Goal: Task Accomplishment & Management: Manage account settings

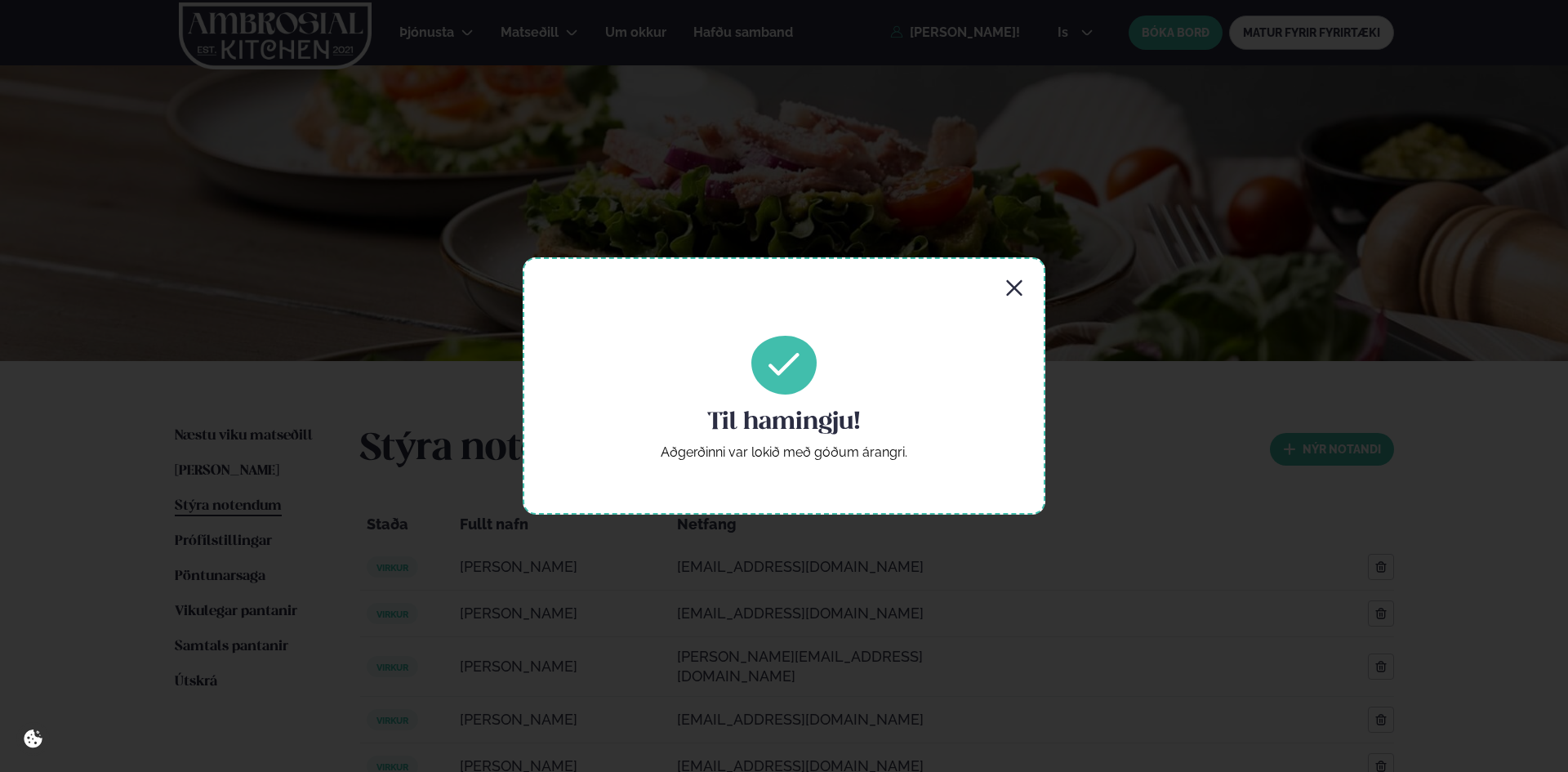
click at [1014, 289] on icon "button" at bounding box center [1014, 288] width 15 height 15
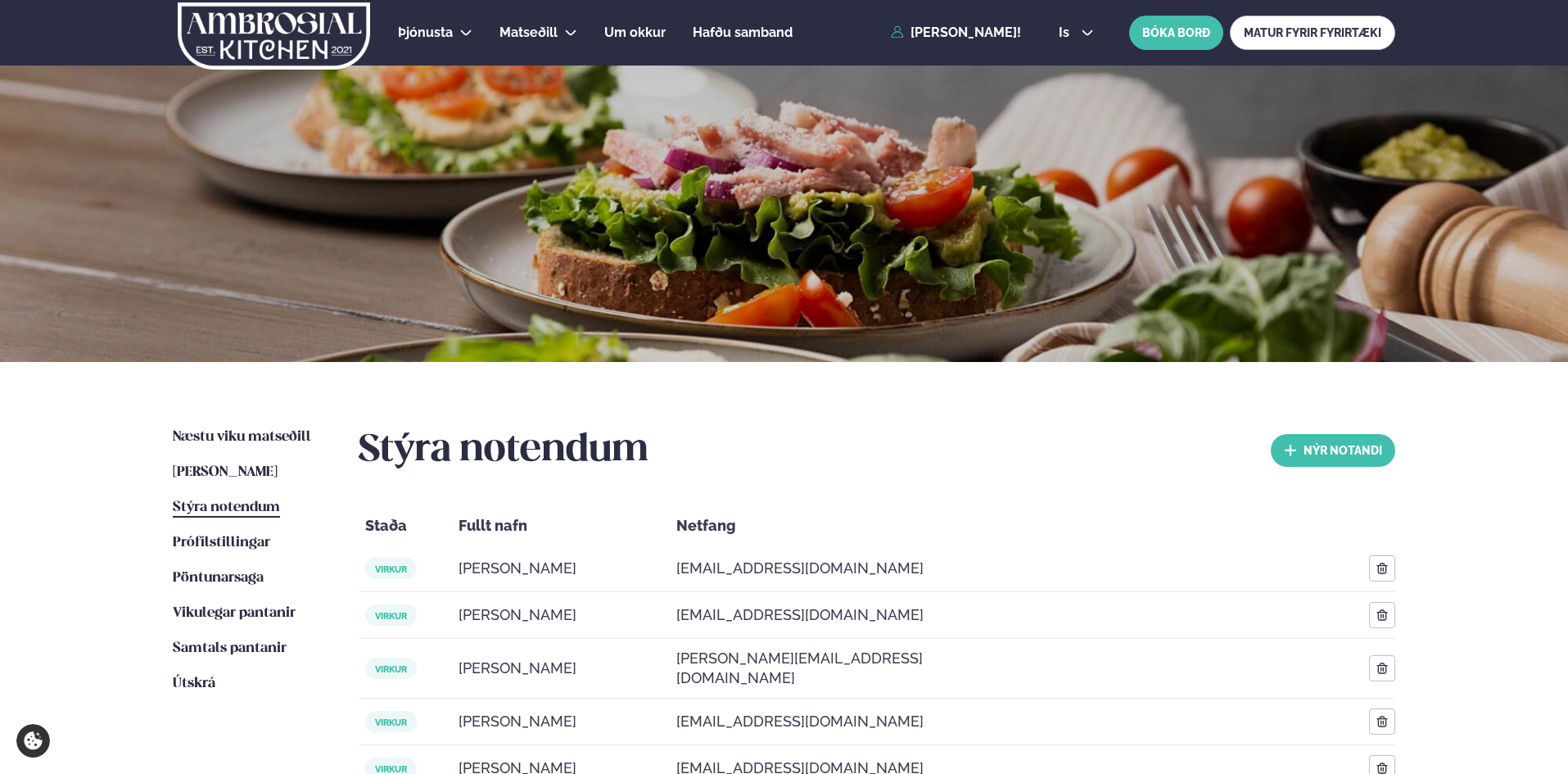
click at [226, 504] on span "Stýra notendum" at bounding box center [226, 507] width 107 height 14
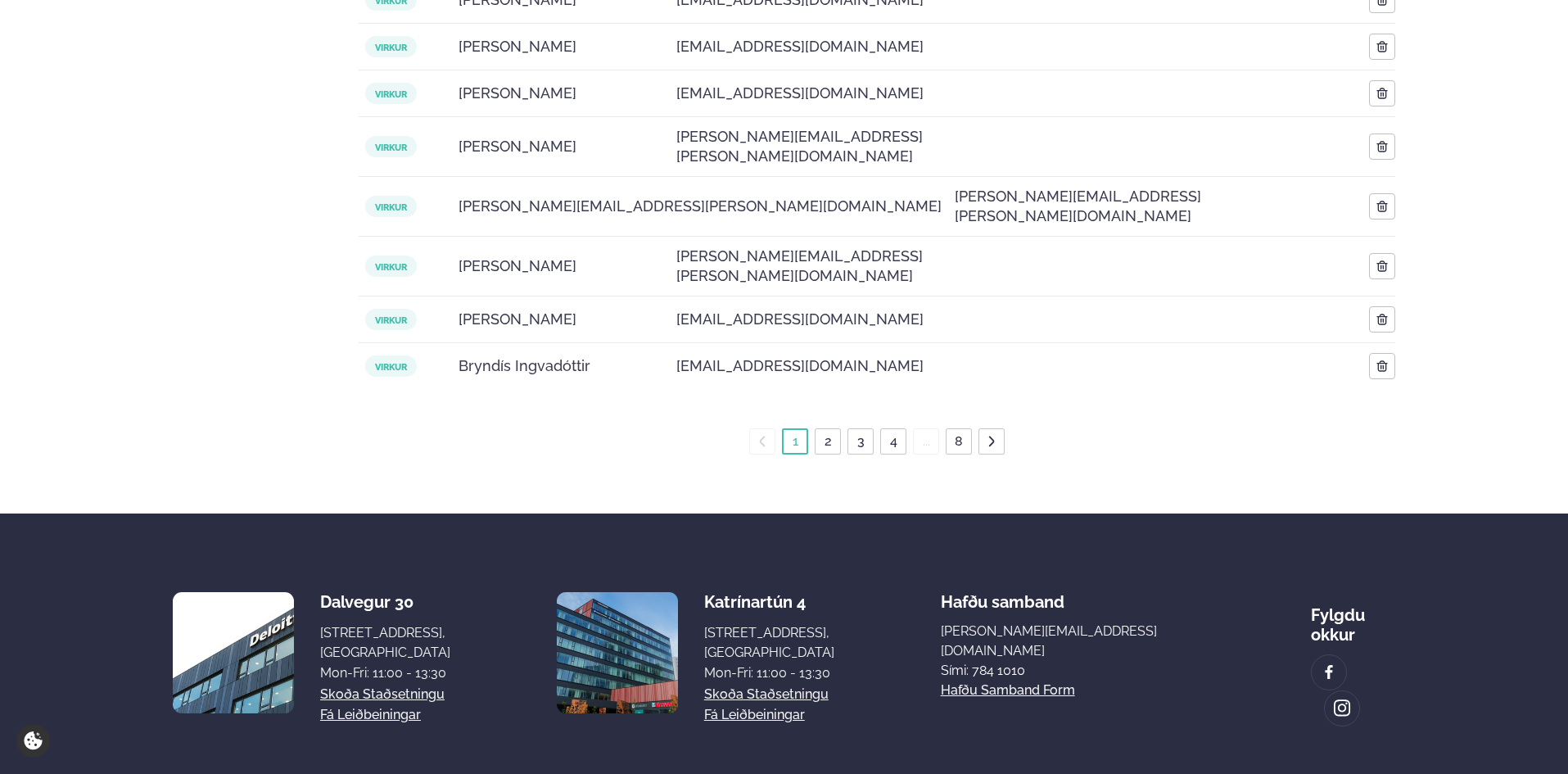
scroll to position [787, 0]
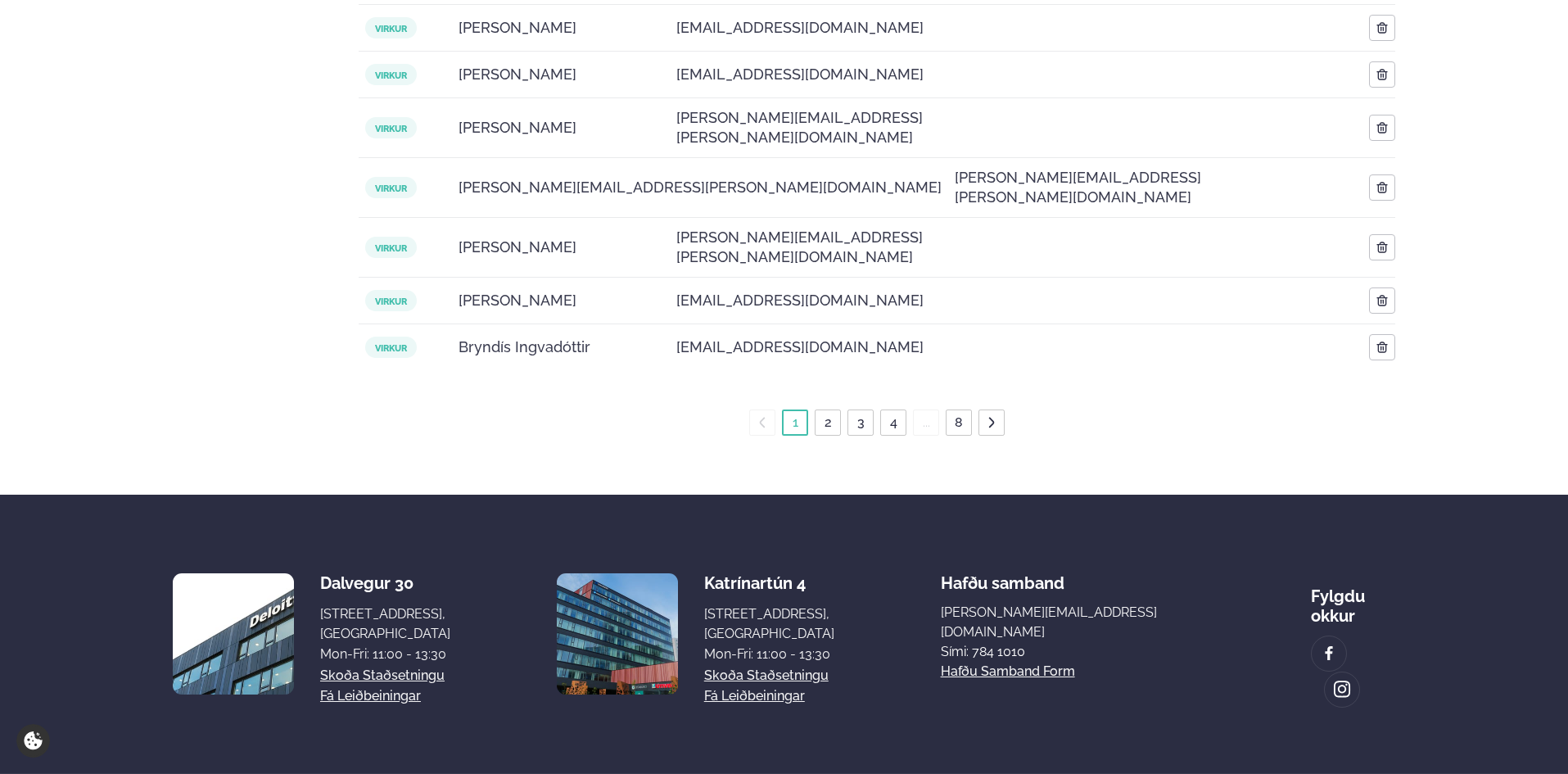
click at [829, 409] on link "2" at bounding box center [828, 422] width 14 height 26
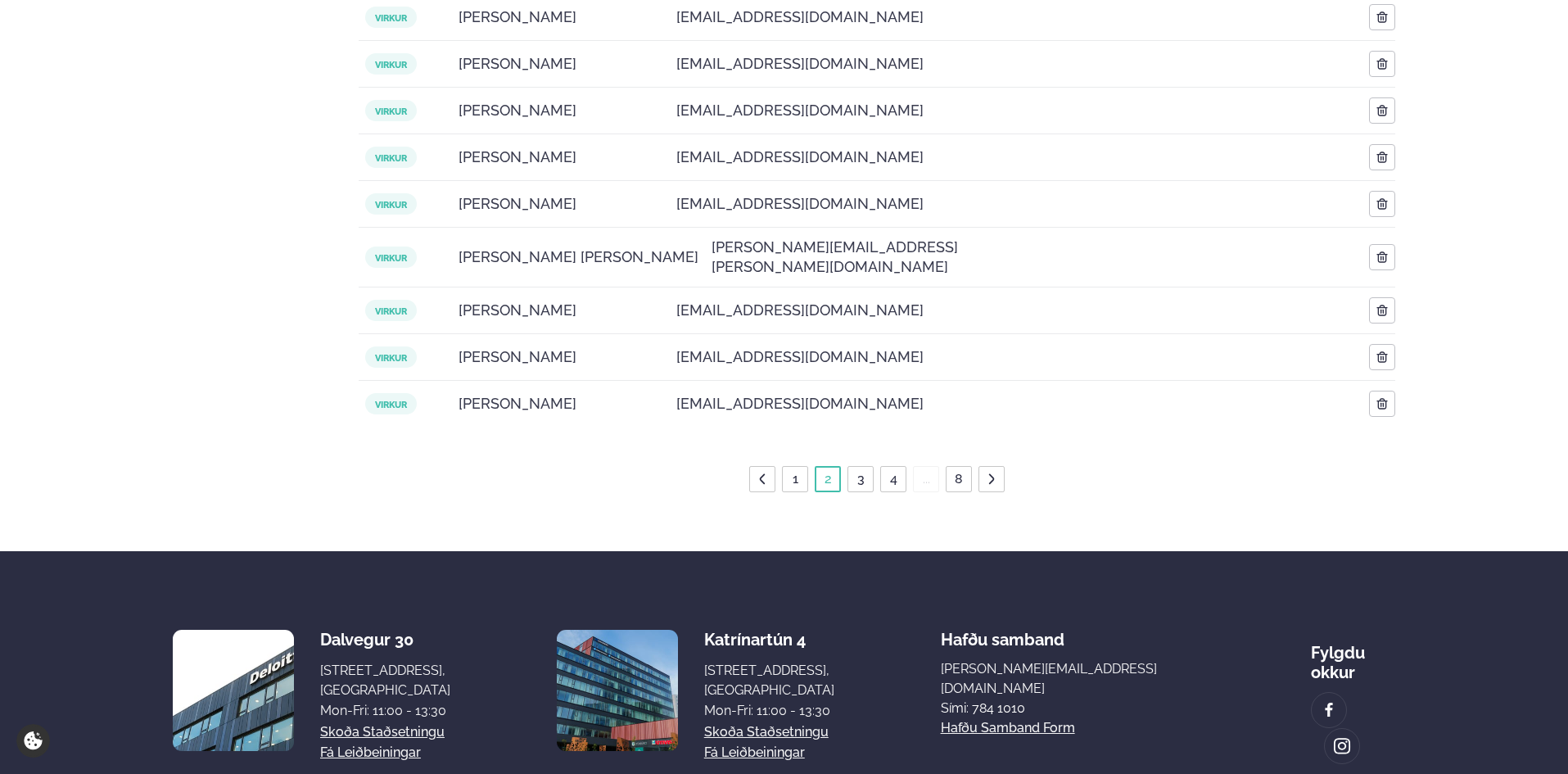
scroll to position [700, 0]
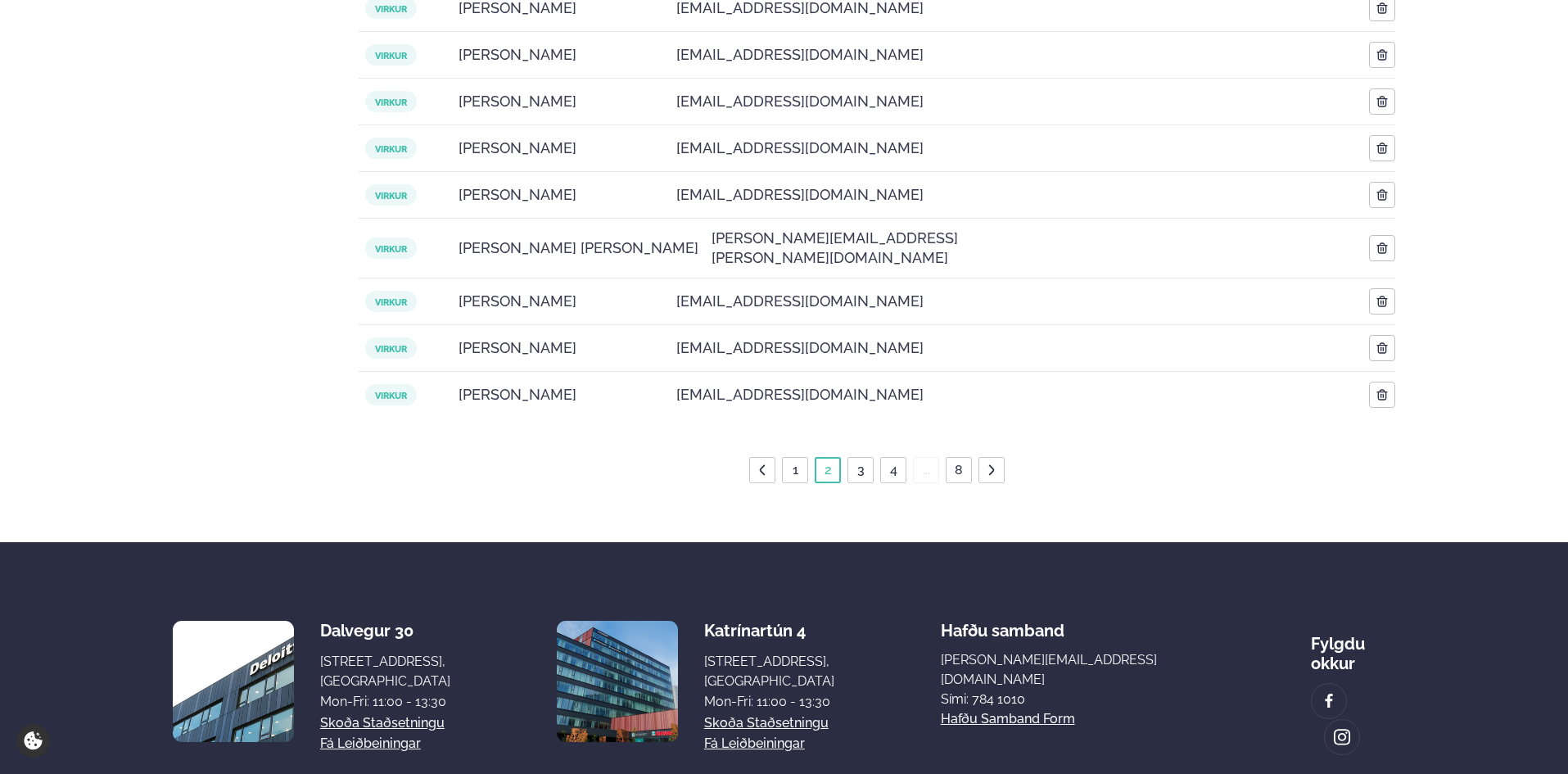
click at [861, 456] on link "3" at bounding box center [861, 469] width 14 height 26
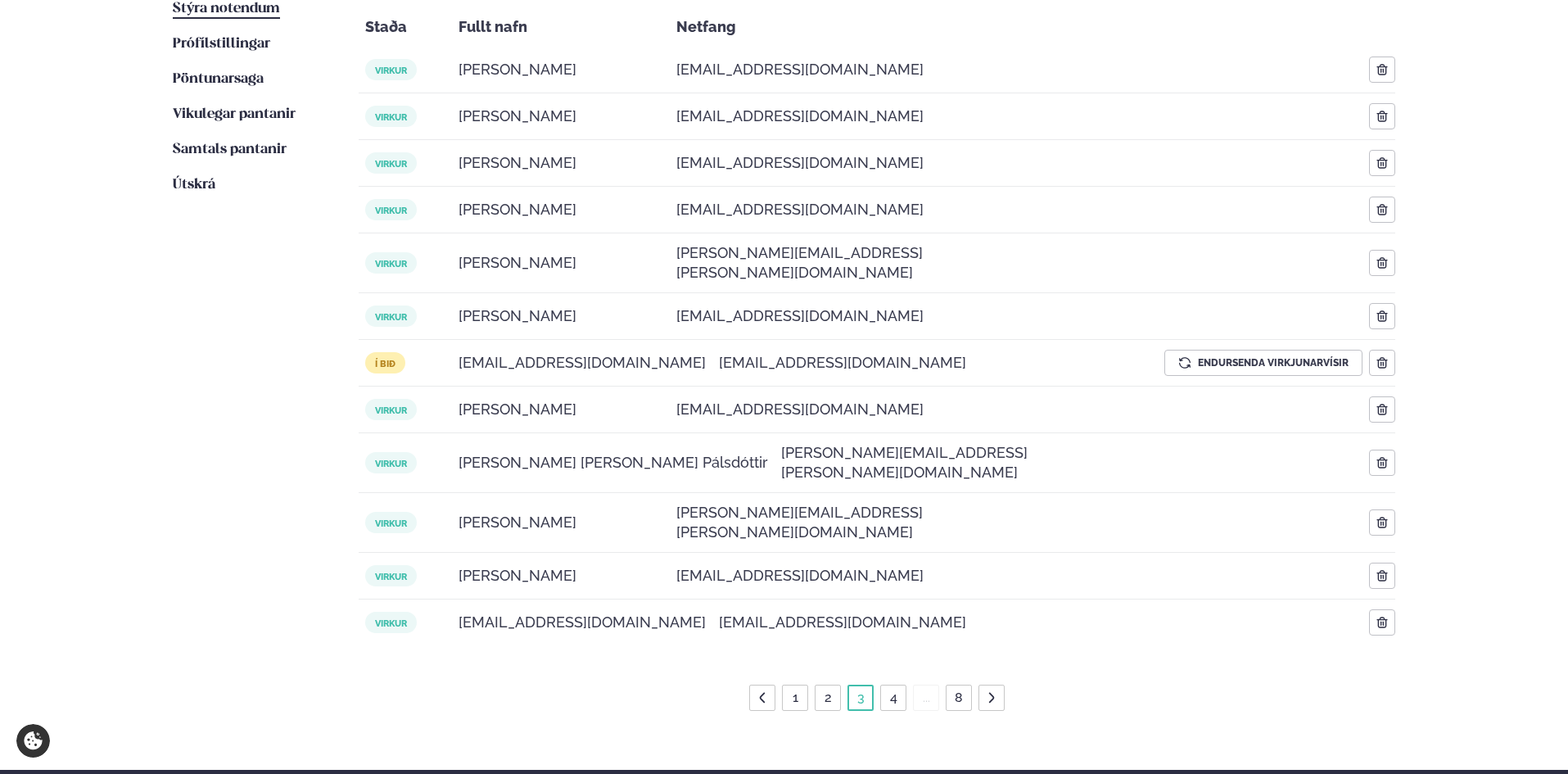
scroll to position [428, 0]
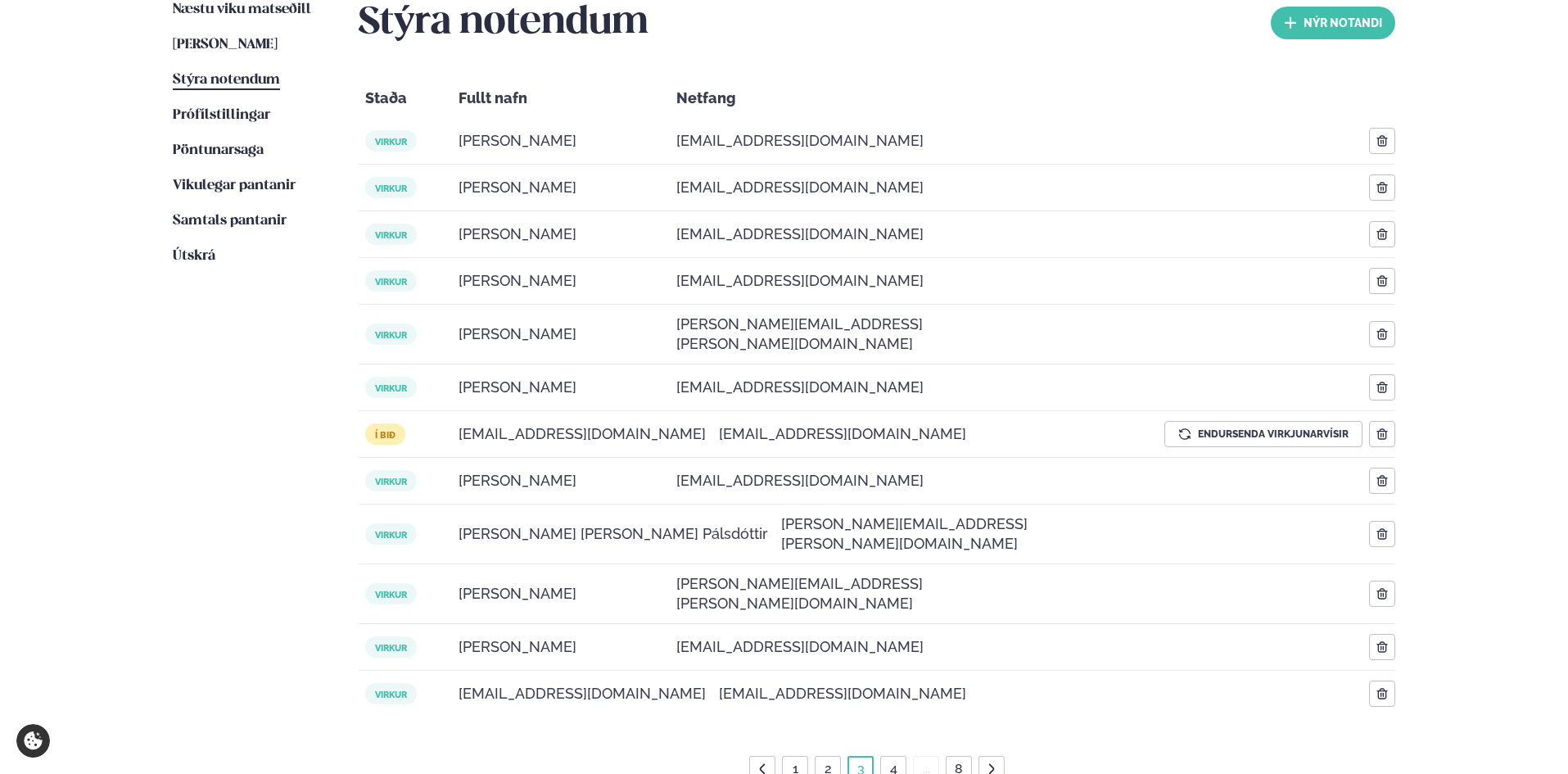
click at [902, 756] on li "4" at bounding box center [893, 768] width 26 height 26
click at [888, 756] on link "4" at bounding box center [894, 768] width 14 height 26
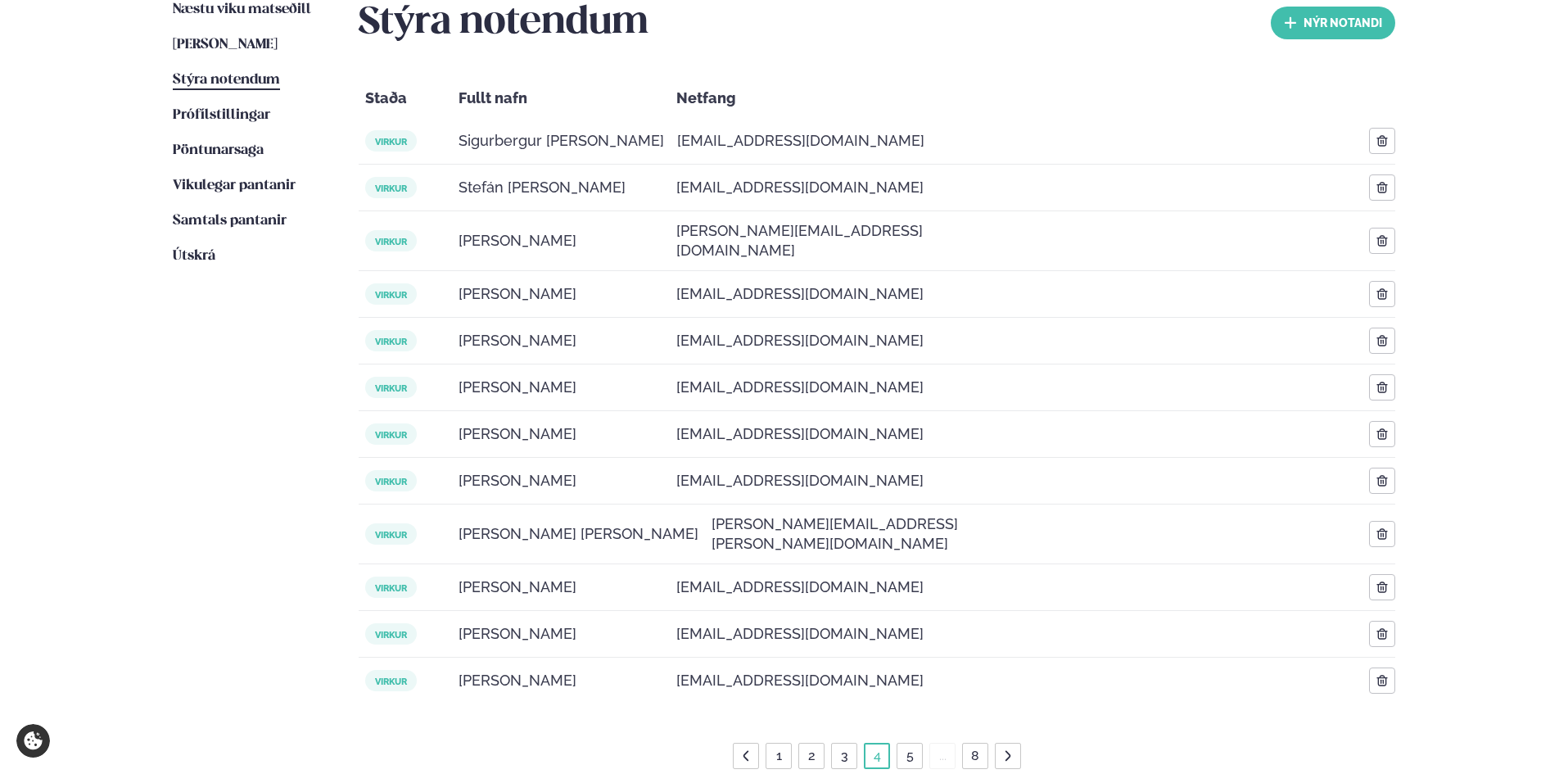
click at [912, 743] on link "5" at bounding box center [910, 756] width 14 height 26
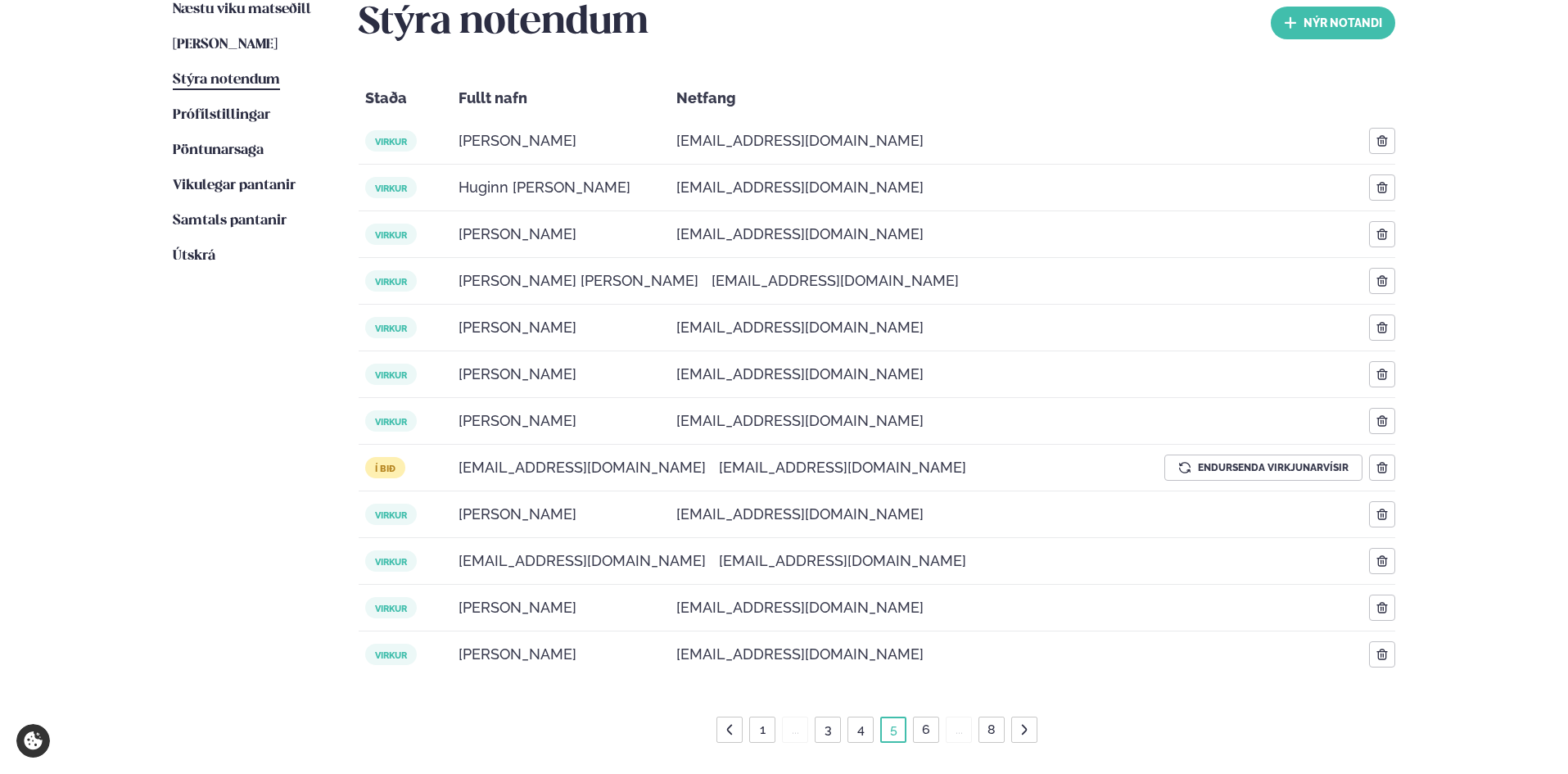
click at [927, 733] on link "6" at bounding box center [925, 729] width 14 height 26
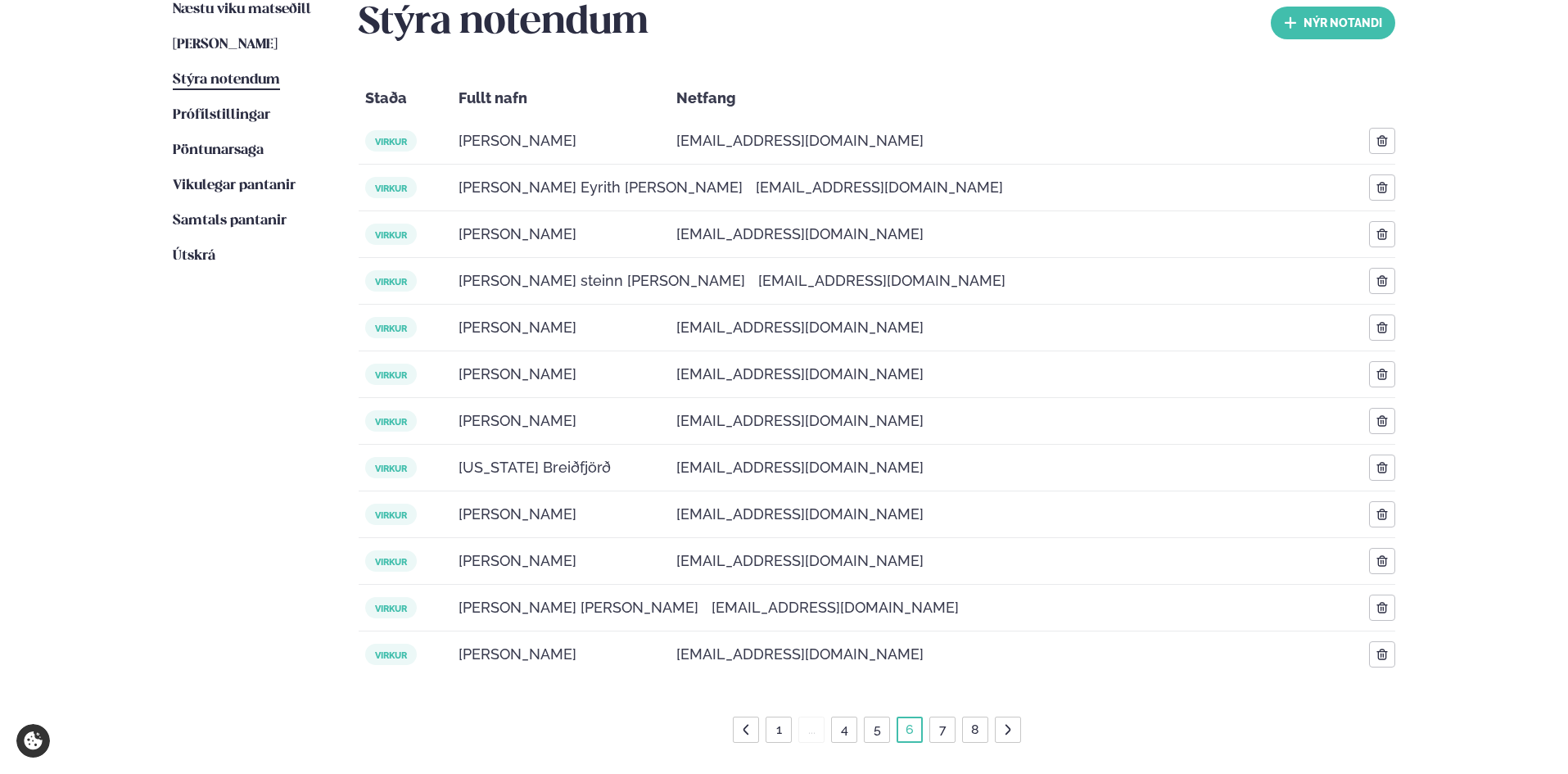
click at [944, 731] on link "7" at bounding box center [943, 729] width 14 height 26
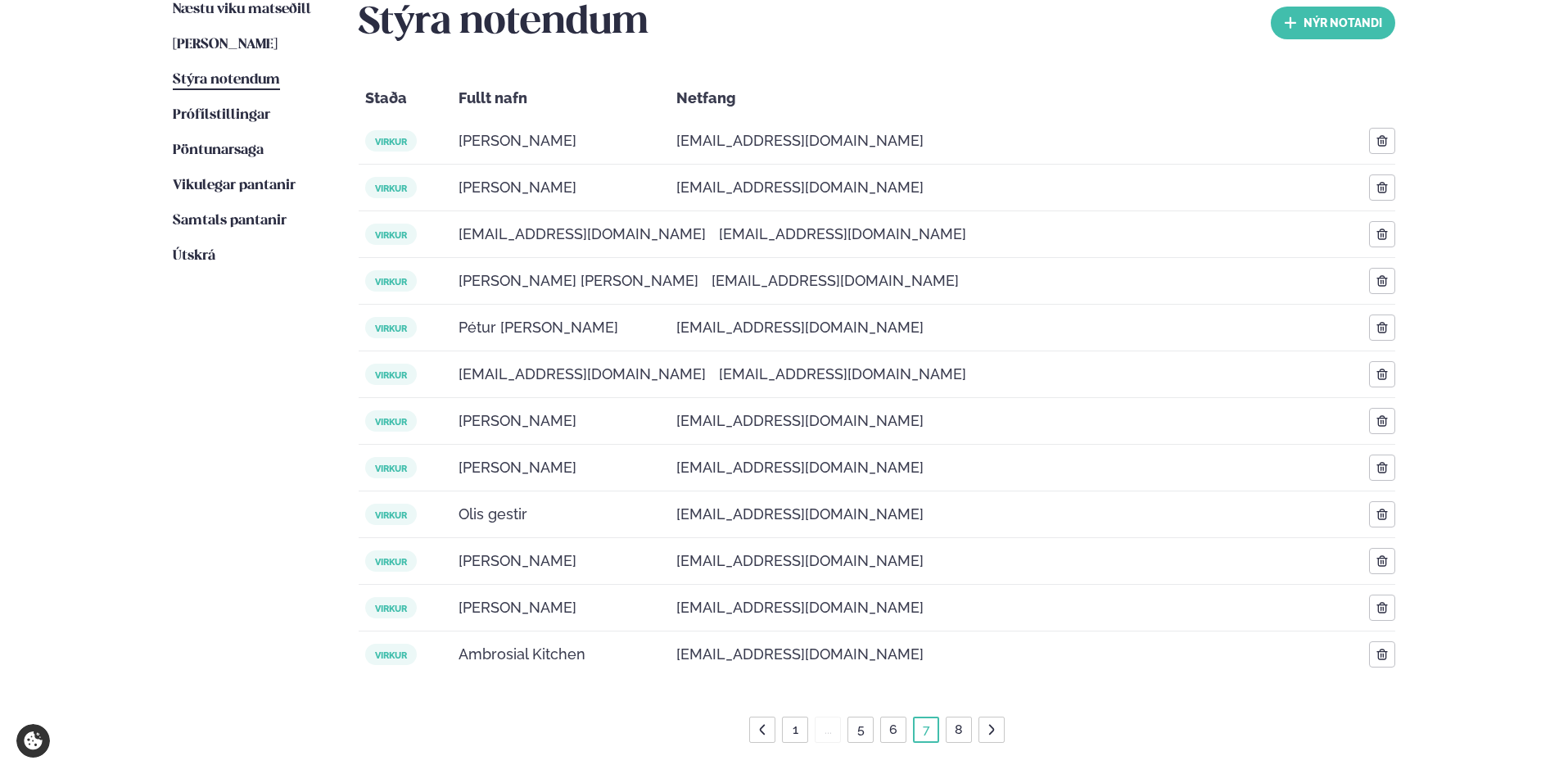
click at [963, 727] on link "8" at bounding box center [958, 729] width 14 height 26
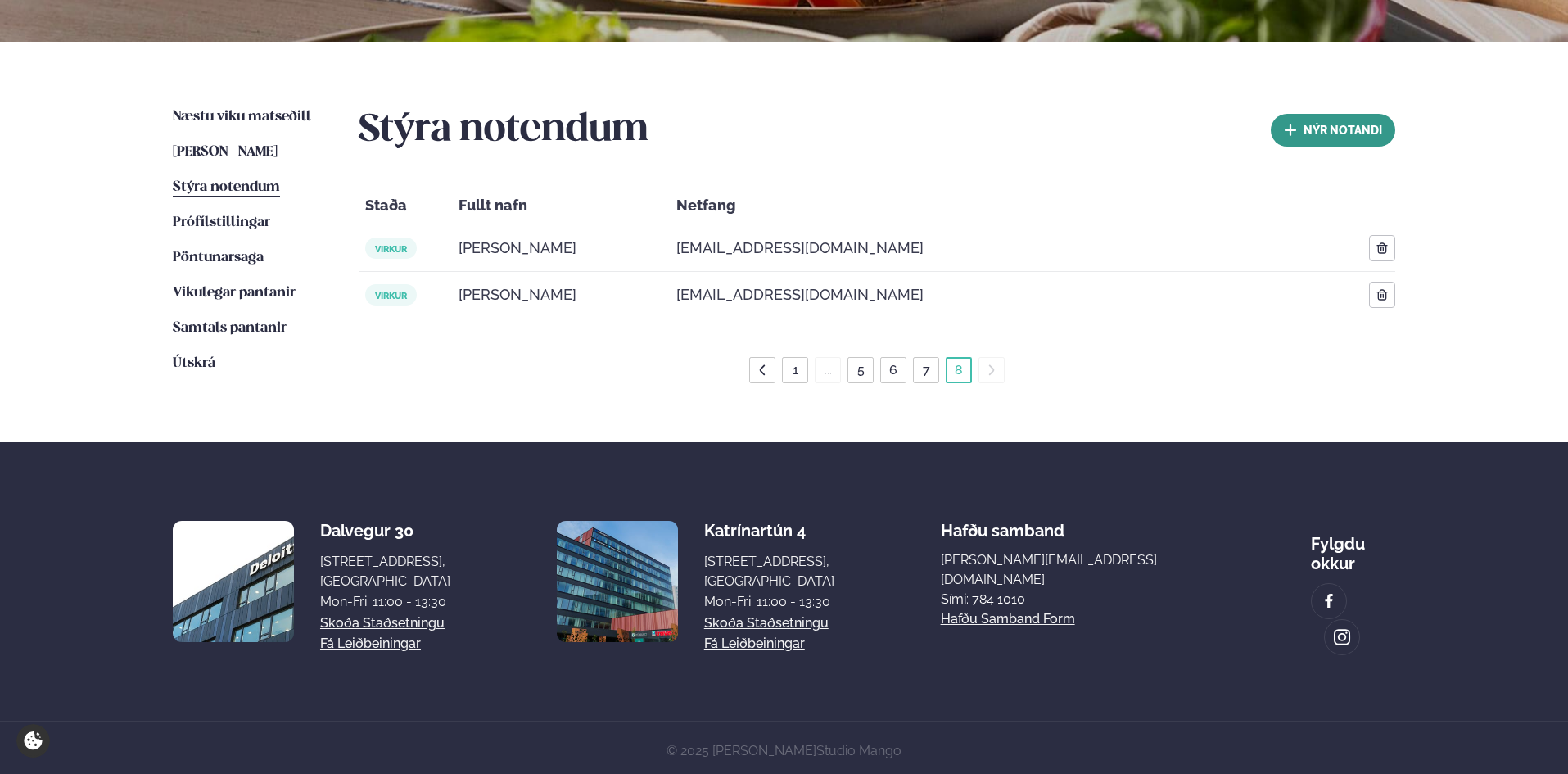
click at [1344, 118] on button "nýr Notandi" at bounding box center [1333, 130] width 124 height 33
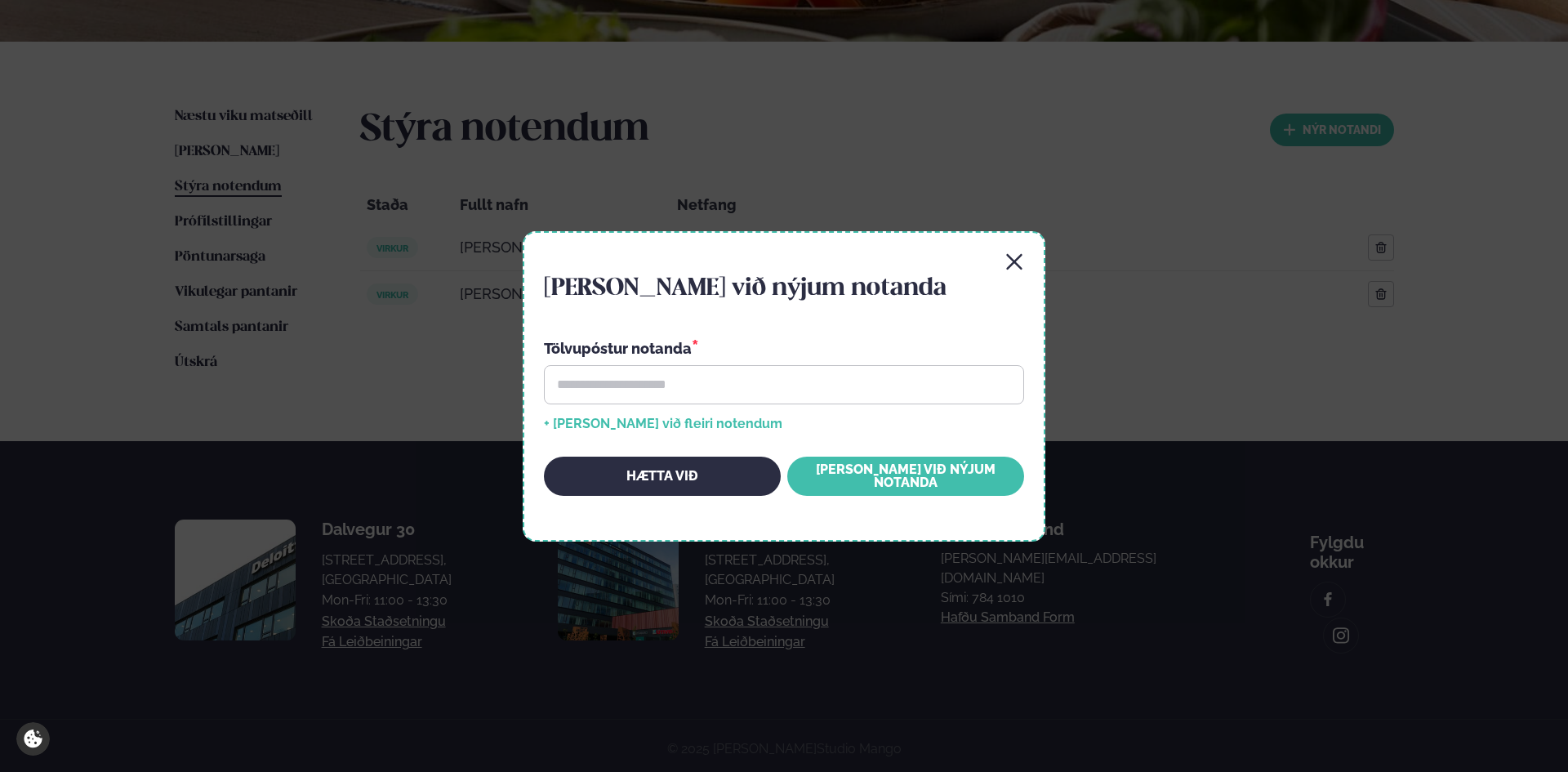
click at [1019, 261] on icon "button" at bounding box center [1015, 262] width 19 height 19
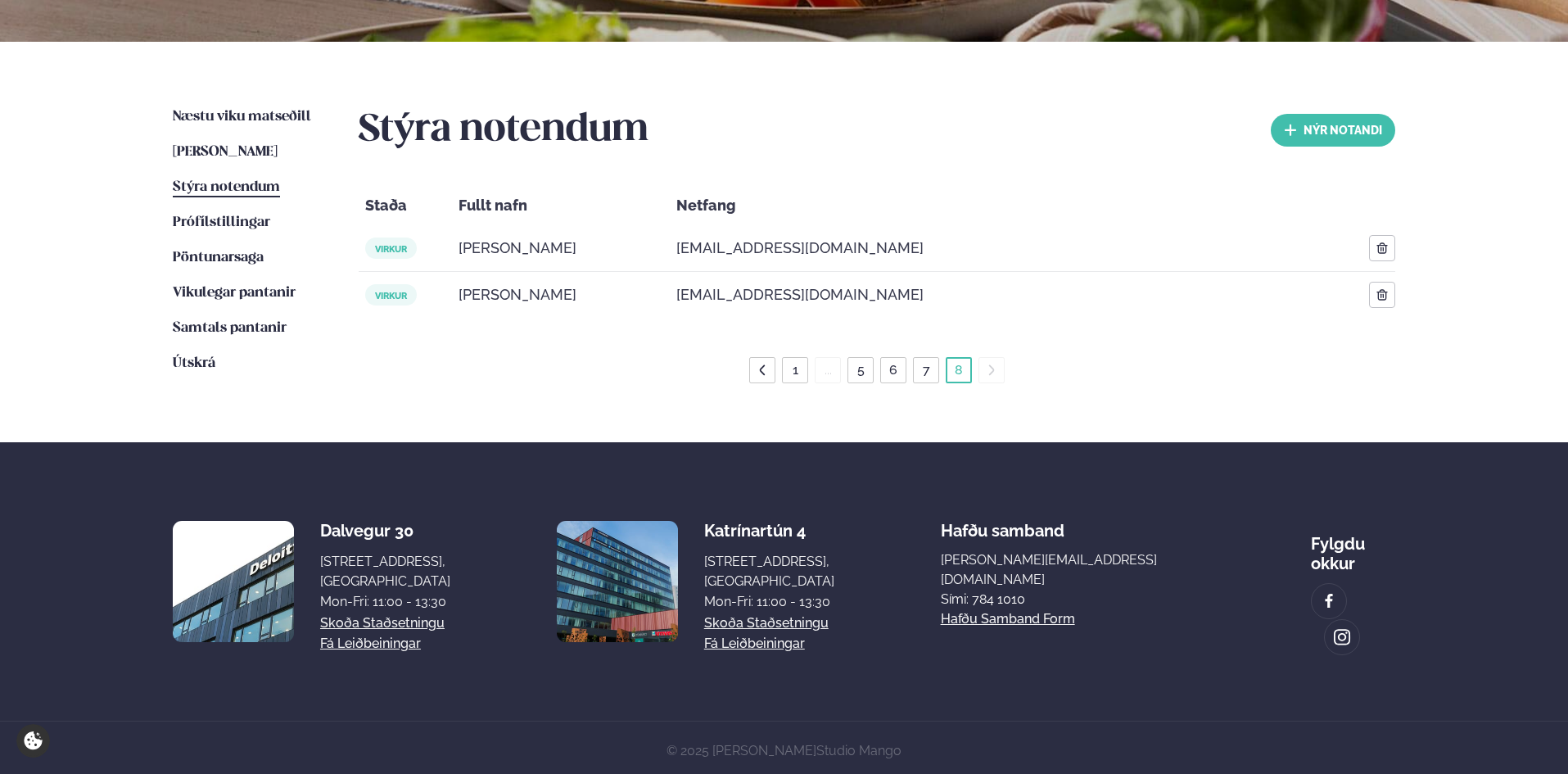
click at [797, 370] on link "1" at bounding box center [795, 370] width 13 height 26
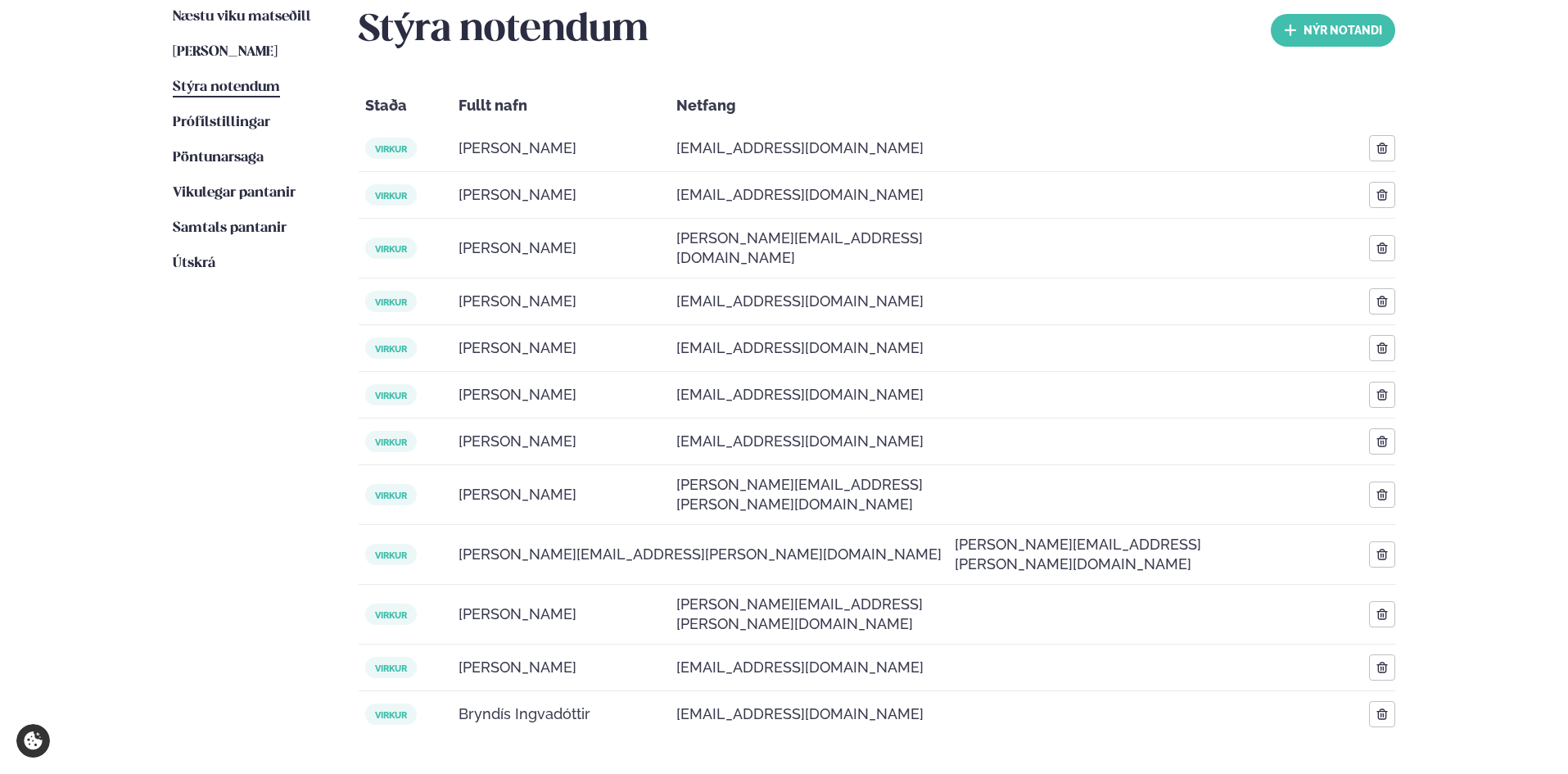
scroll to position [428, 0]
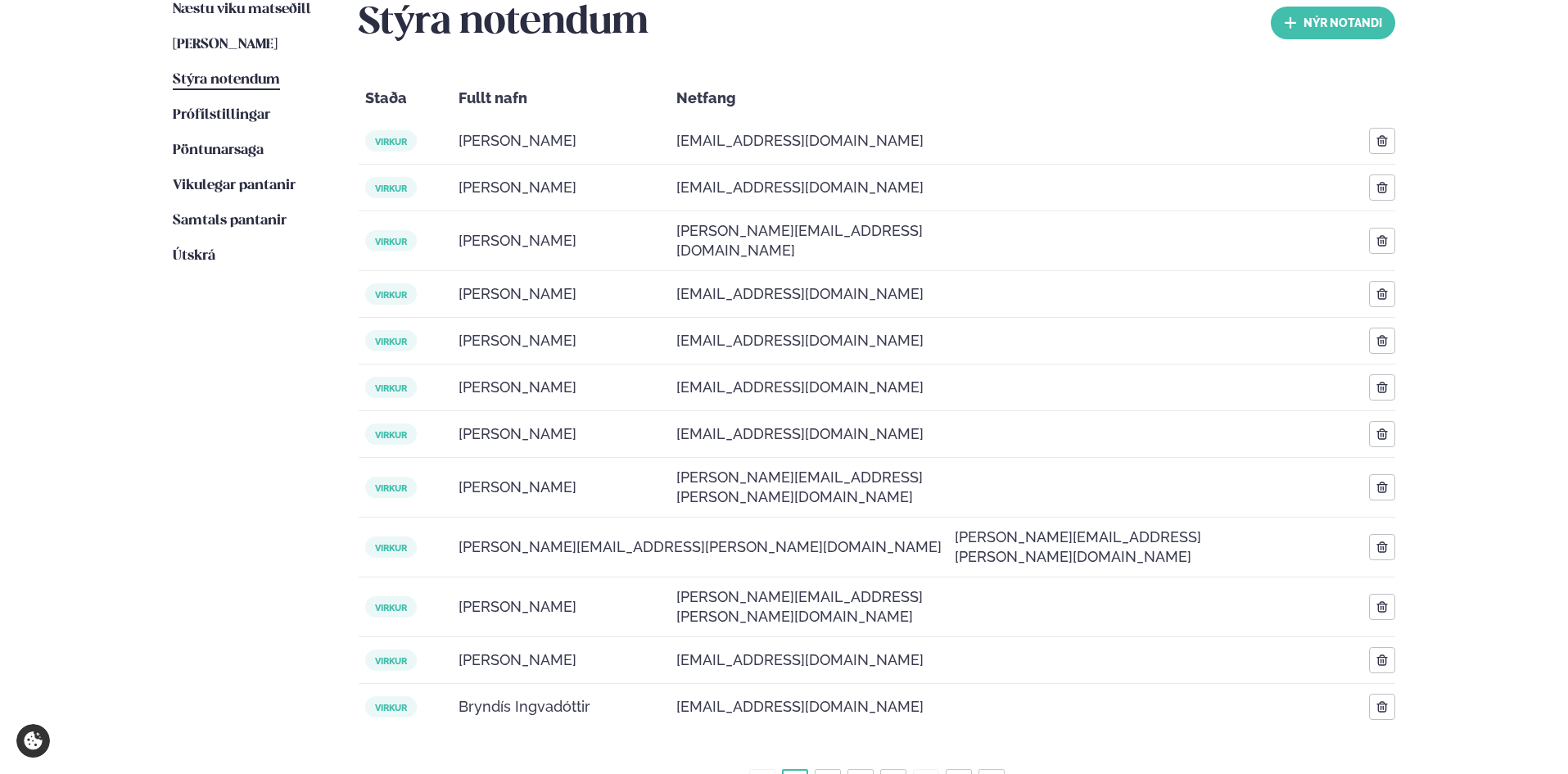
click at [832, 769] on link "2" at bounding box center [828, 782] width 14 height 26
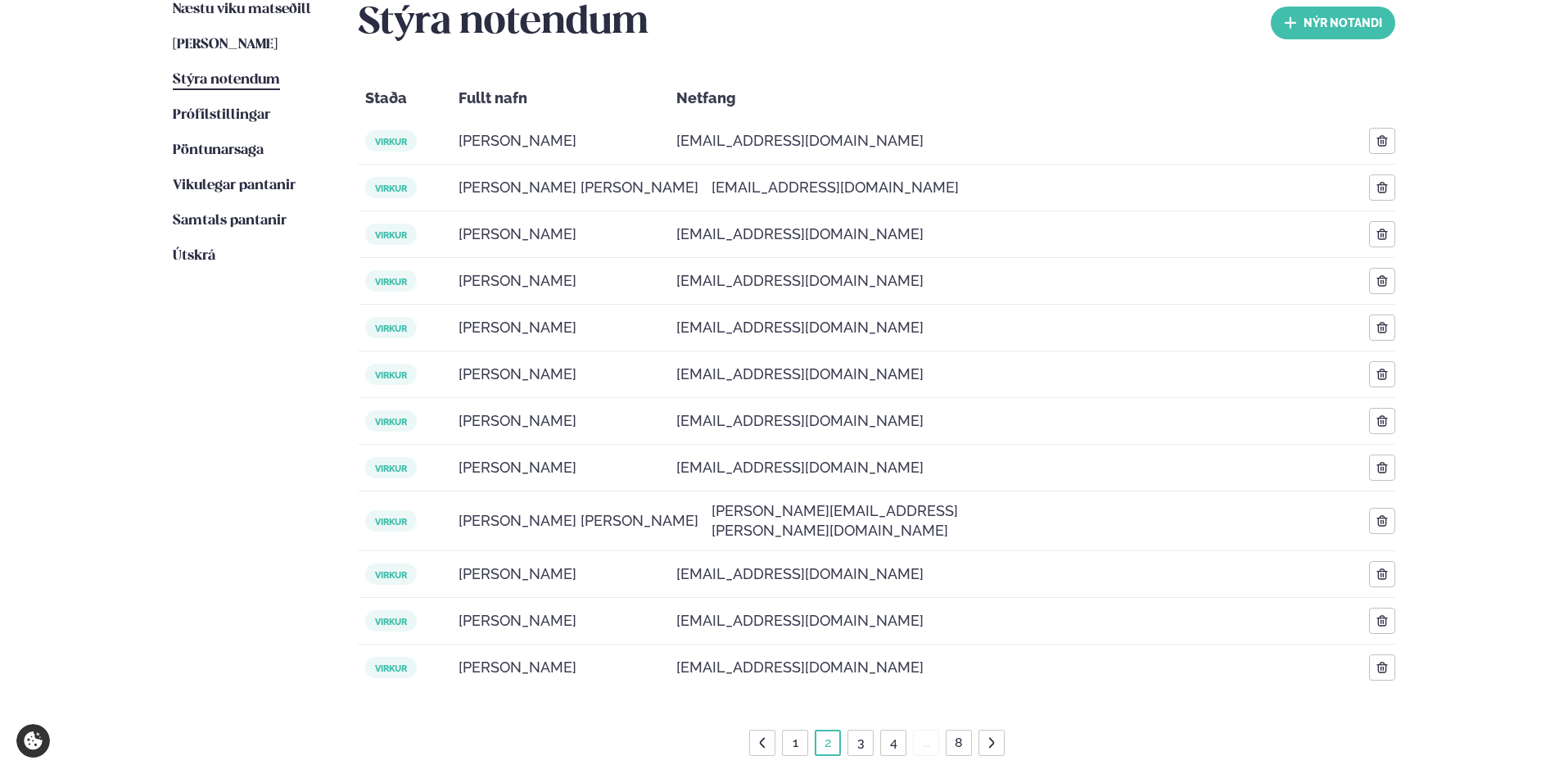
click at [862, 730] on link "3" at bounding box center [861, 742] width 14 height 26
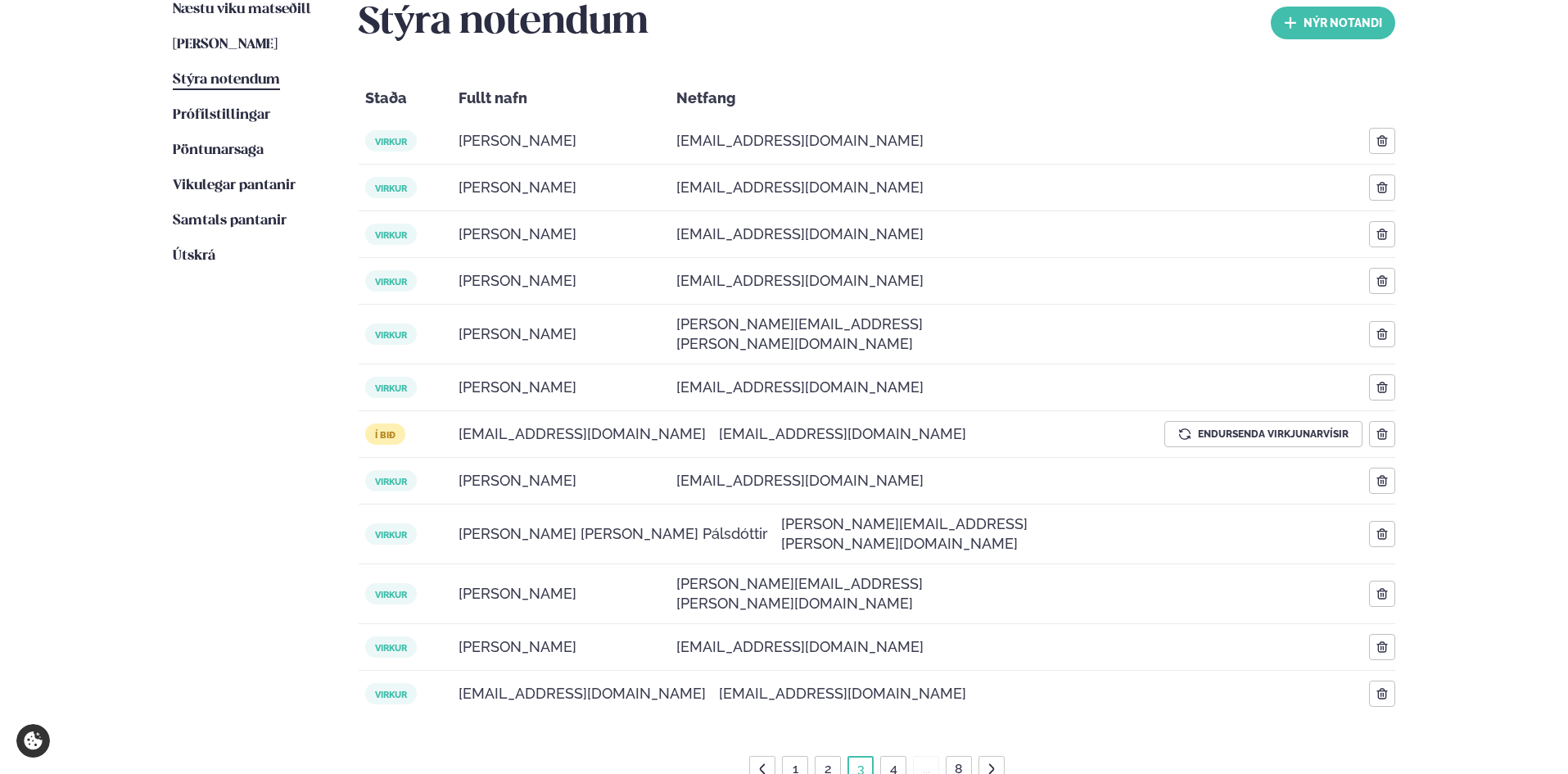
click at [896, 756] on link "4" at bounding box center [894, 768] width 14 height 26
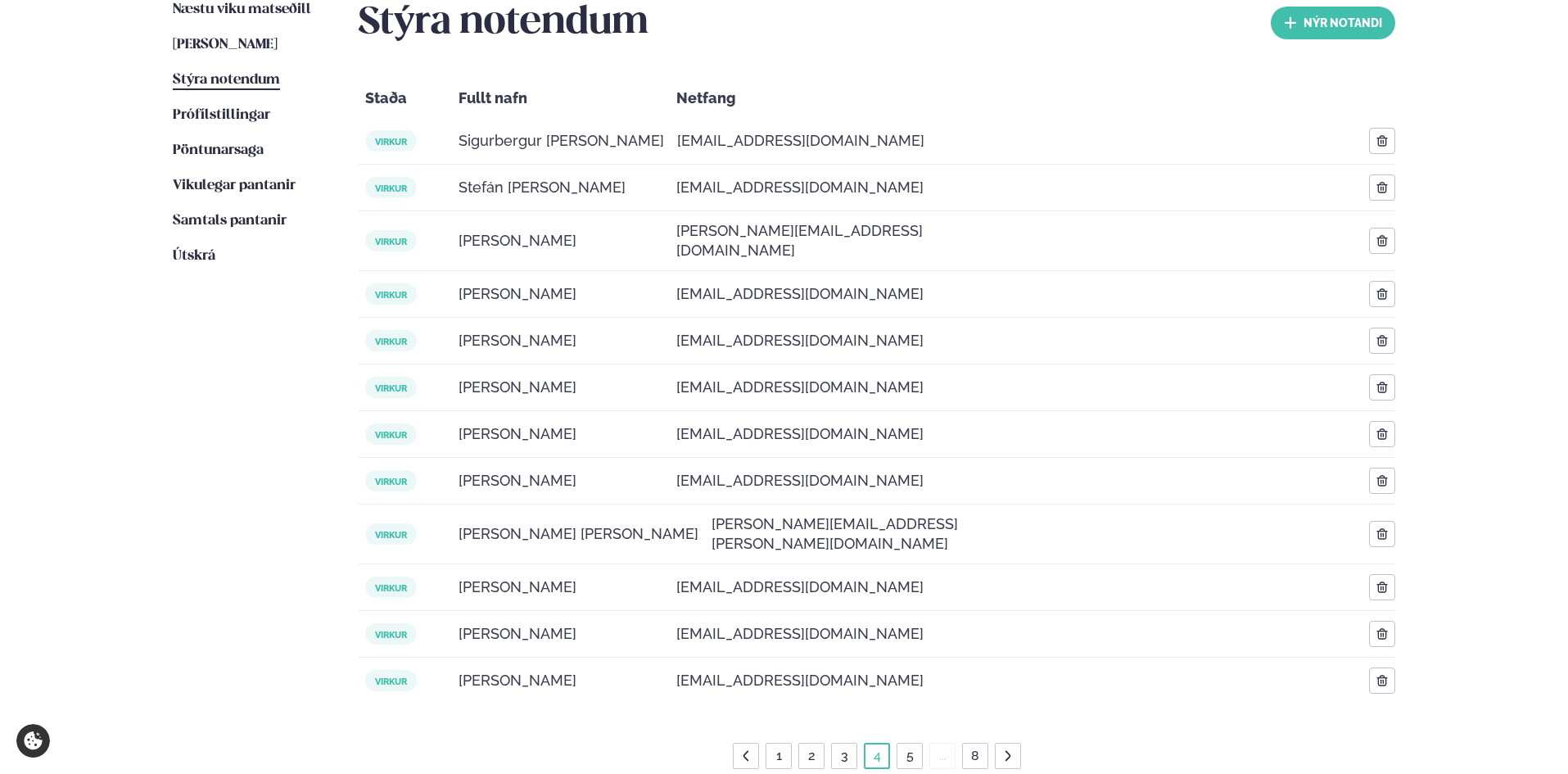
click at [911, 743] on link "5" at bounding box center [910, 756] width 14 height 26
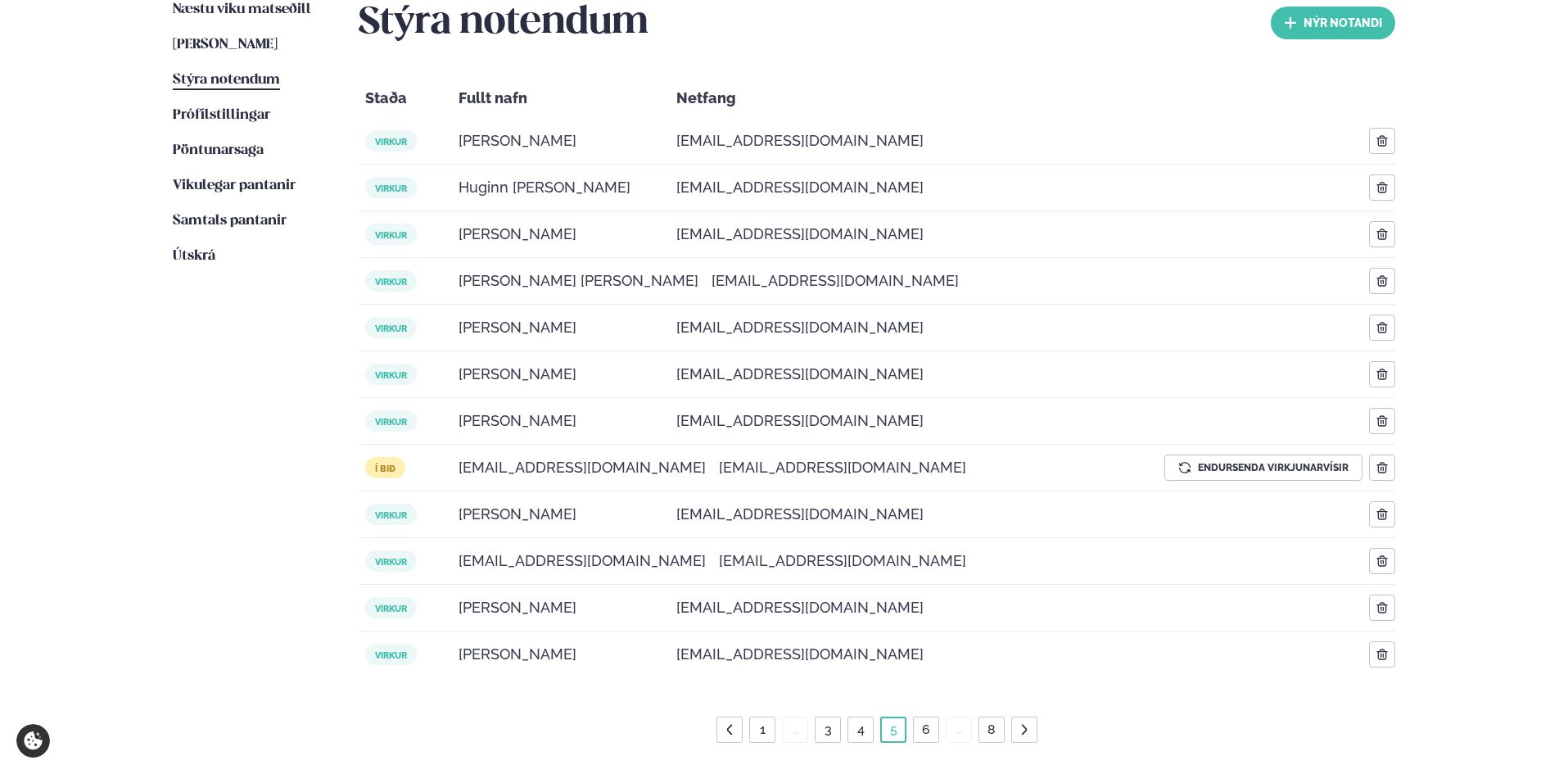
click at [925, 727] on link "6" at bounding box center [925, 729] width 14 height 26
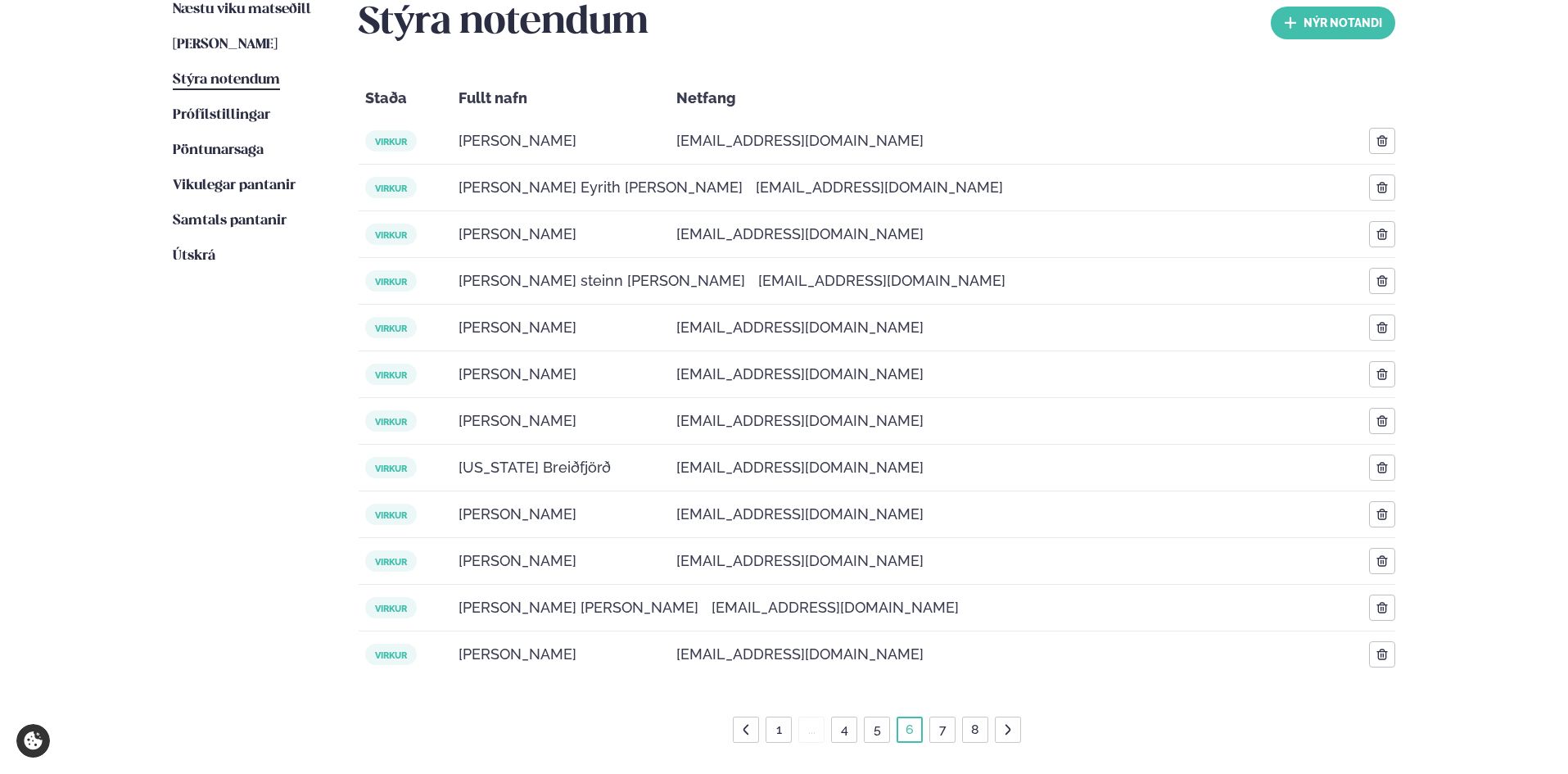
click at [940, 728] on link "7" at bounding box center [943, 729] width 14 height 26
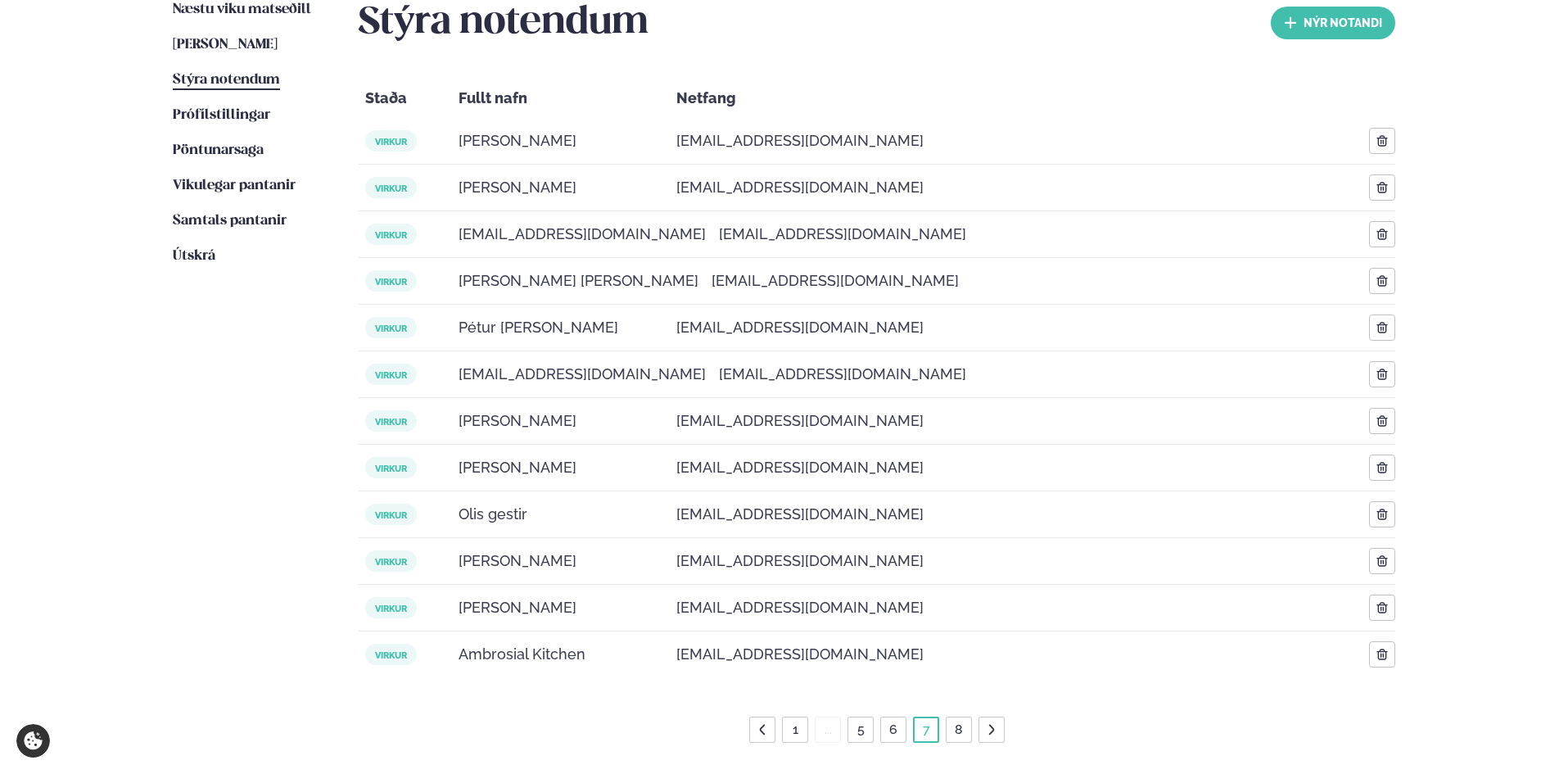
click at [959, 728] on link "8" at bounding box center [958, 729] width 14 height 26
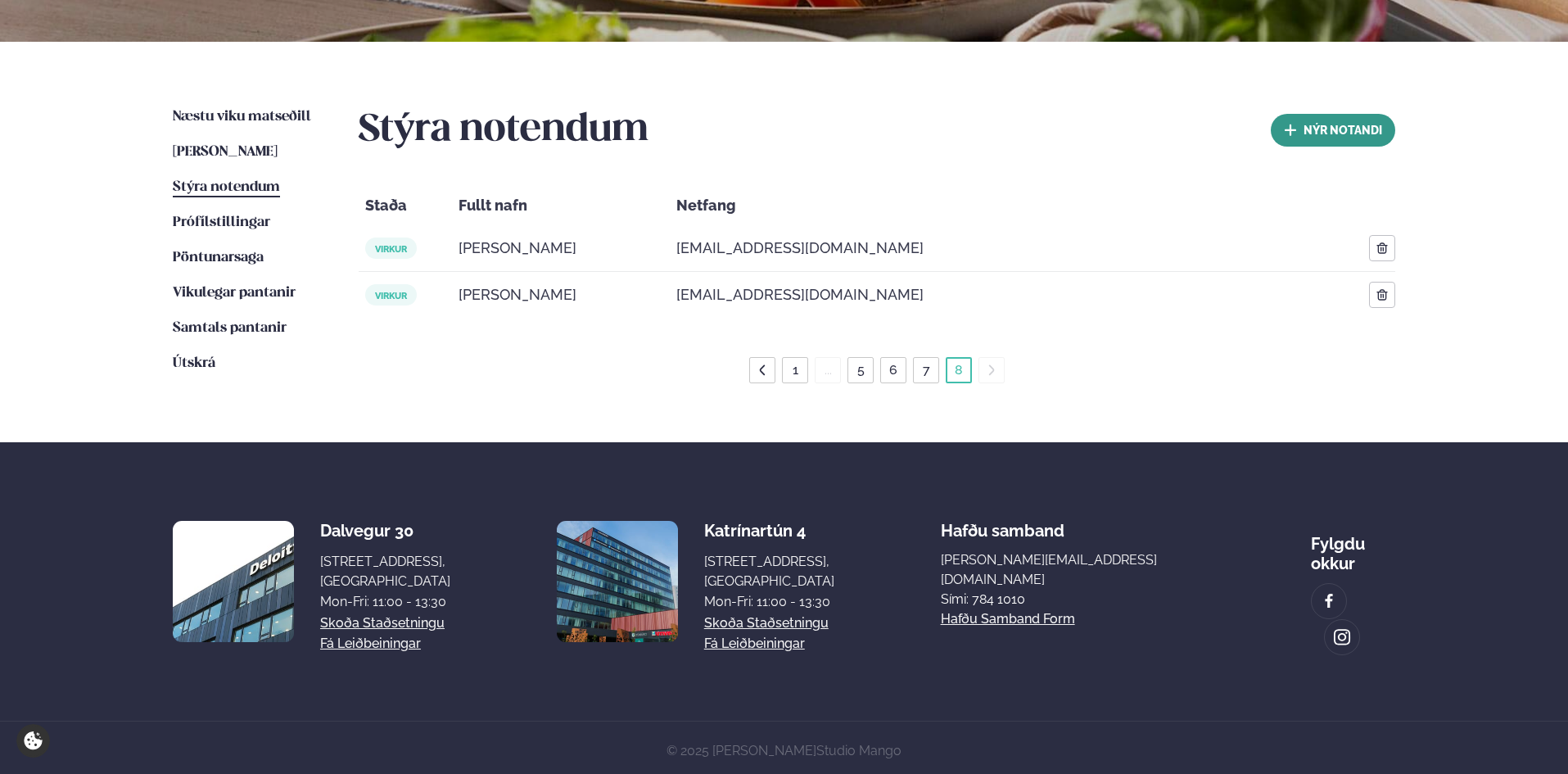
click at [1307, 124] on button "nýr Notandi" at bounding box center [1333, 130] width 124 height 33
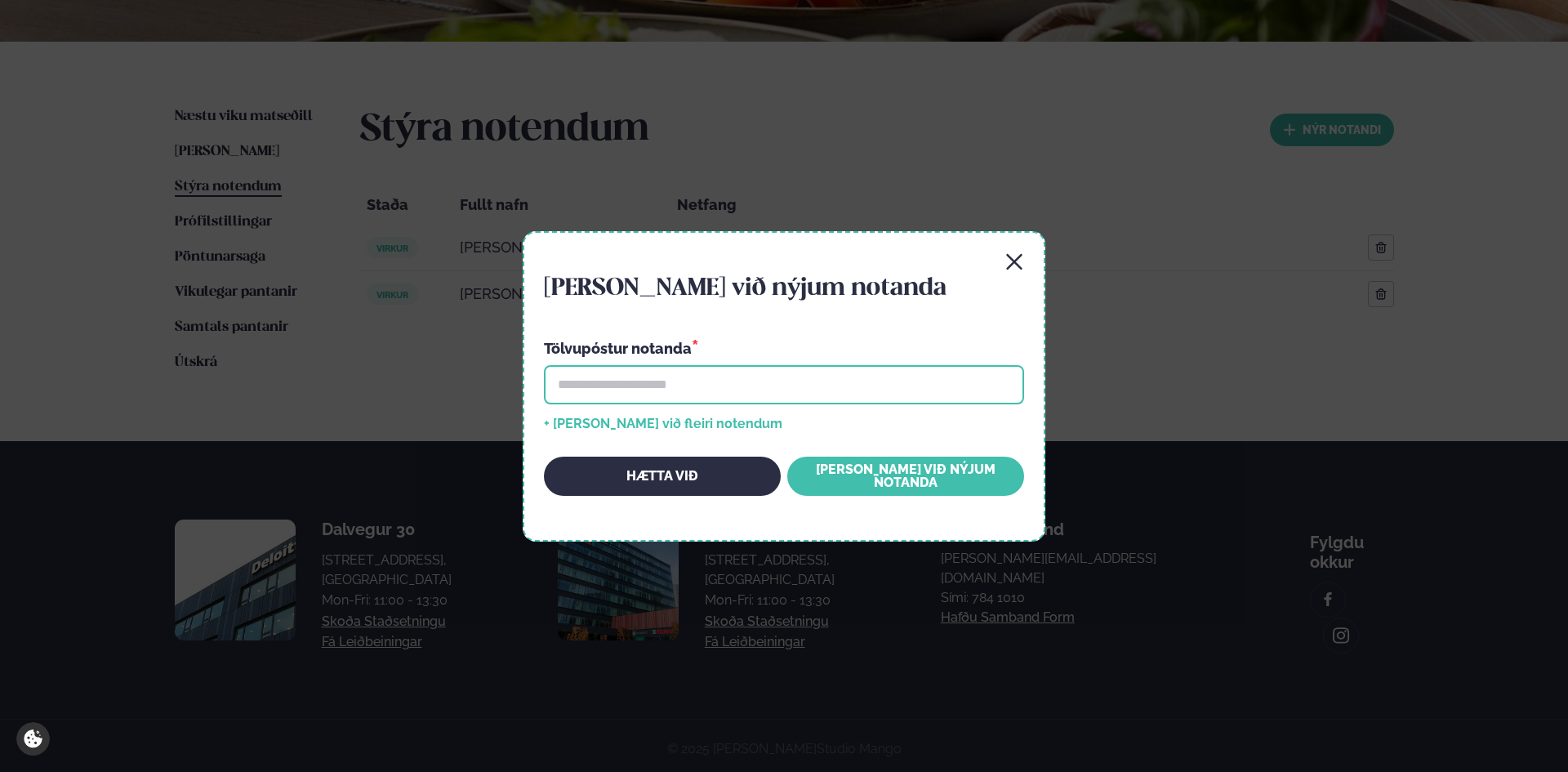
click at [671, 380] on input "email" at bounding box center [784, 384] width 480 height 39
paste input "**********"
type input "**********"
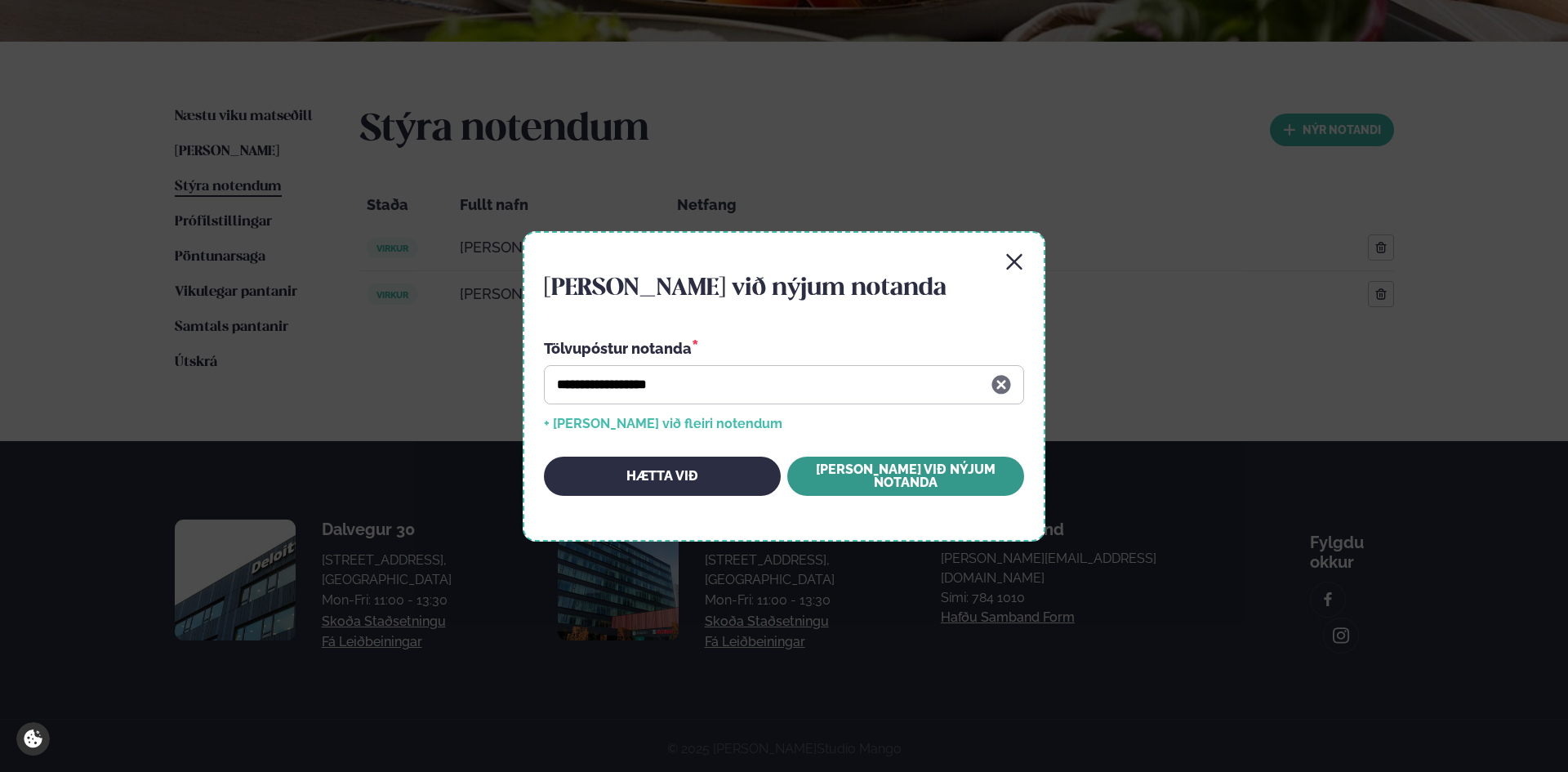
click at [938, 480] on button "[PERSON_NAME] við nýjum notanda" at bounding box center [906, 476] width 237 height 39
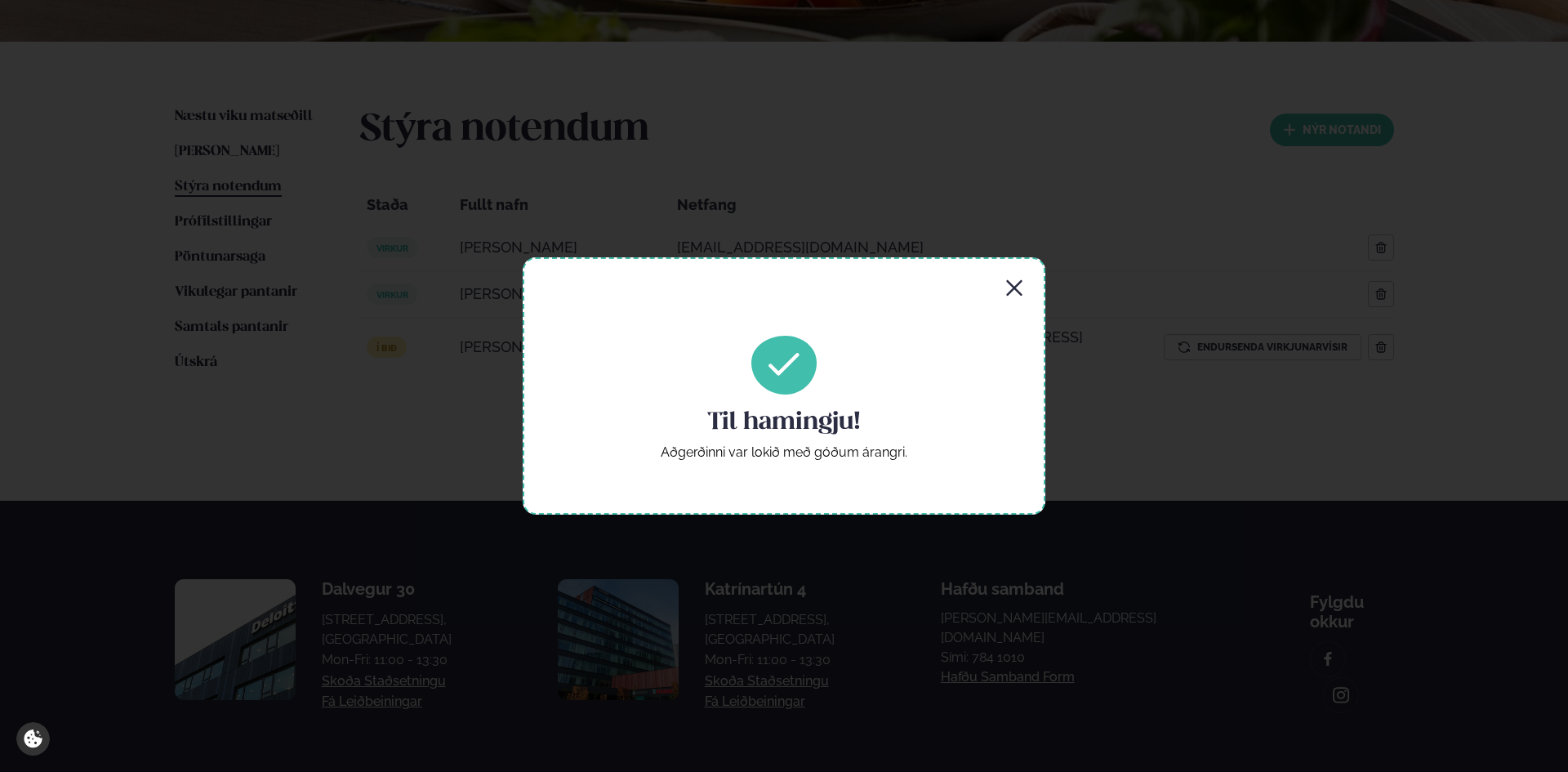
click at [1008, 288] on icon "button" at bounding box center [1015, 288] width 19 height 19
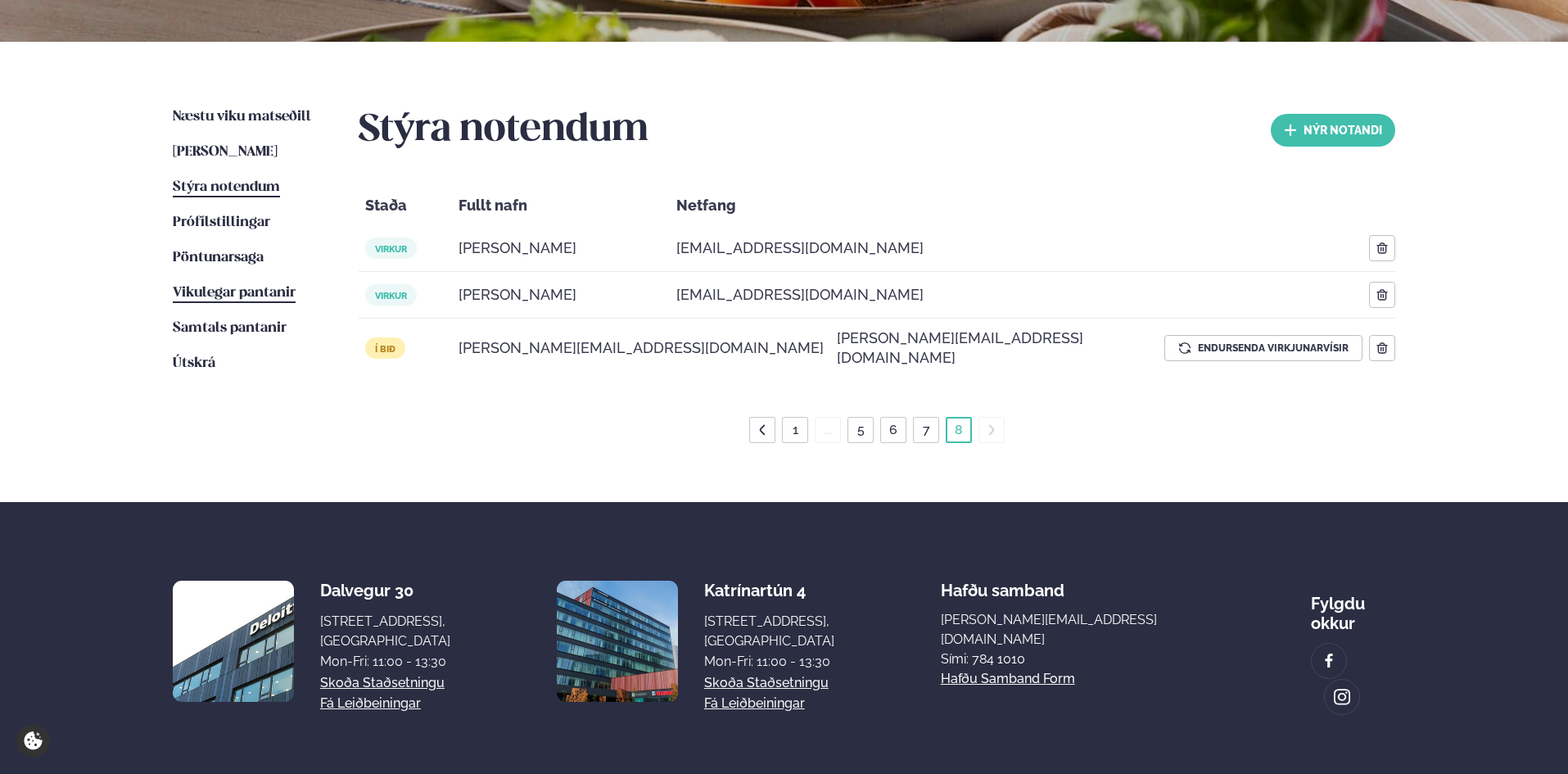
click at [233, 290] on span "Vikulegar pantanir" at bounding box center [234, 292] width 123 height 14
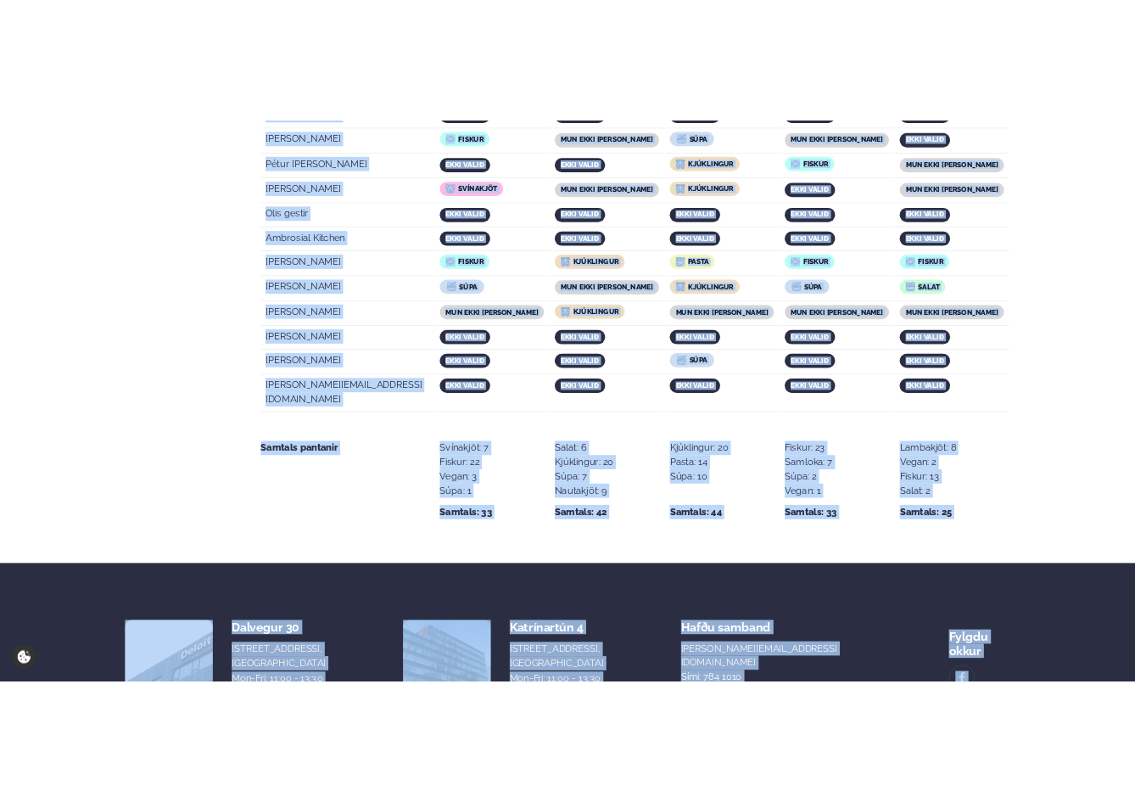
scroll to position [3341, 0]
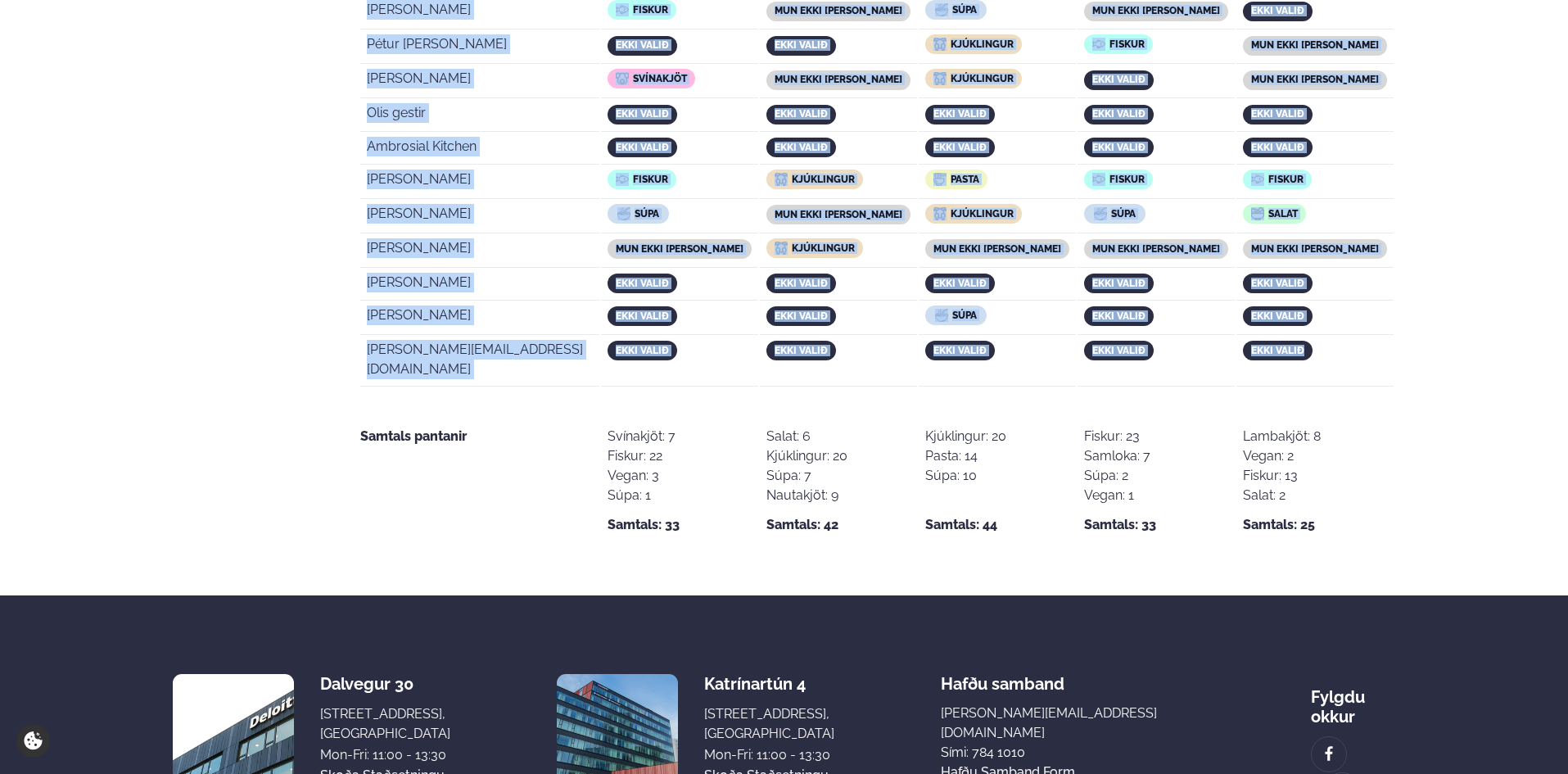
drag, startPoint x: 366, startPoint y: 235, endPoint x: 1310, endPoint y: 280, distance: 945.1
